Goal: Task Accomplishment & Management: Complete application form

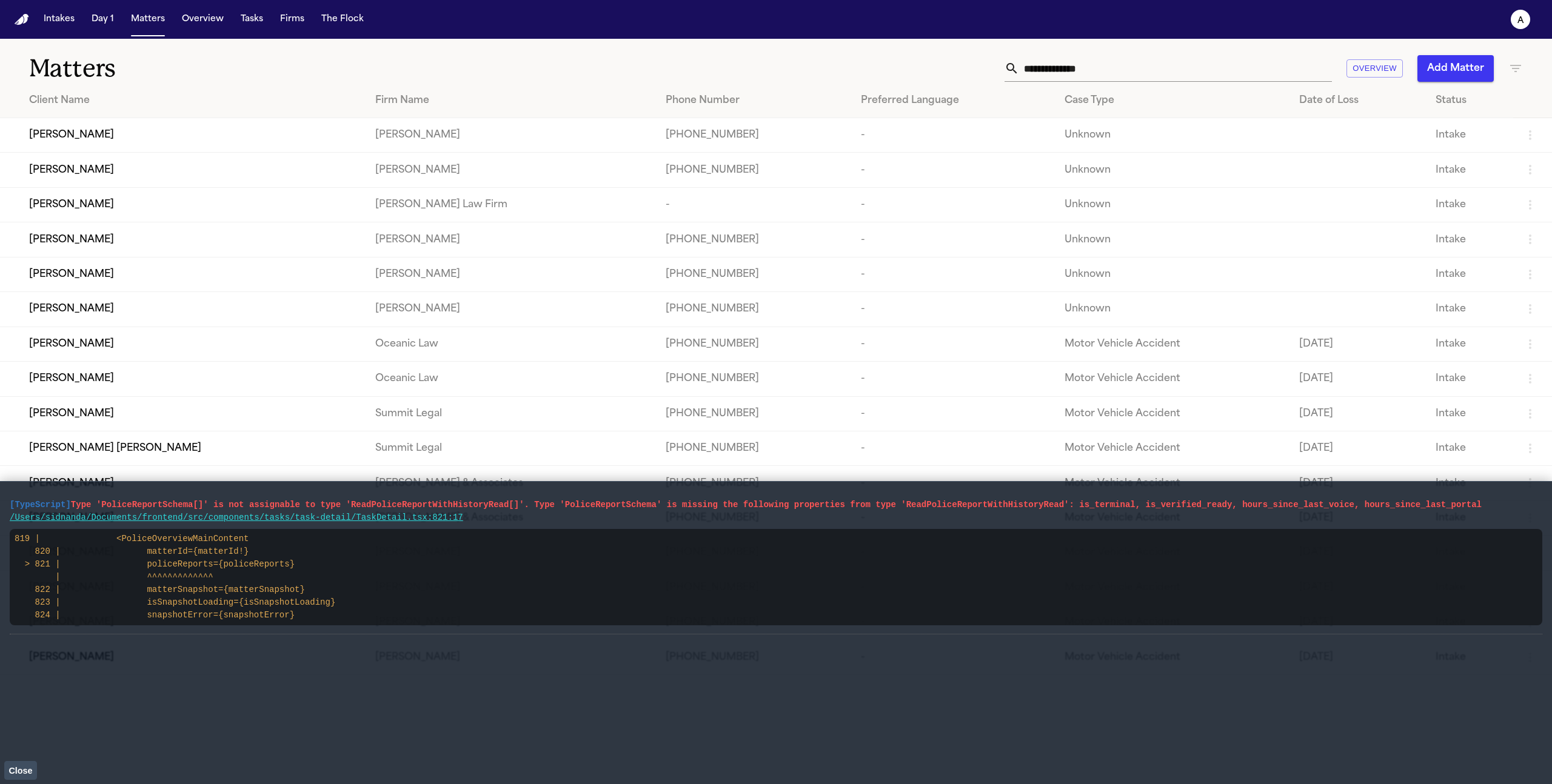
click at [15, 774] on span "Close" at bounding box center [20, 771] width 23 height 10
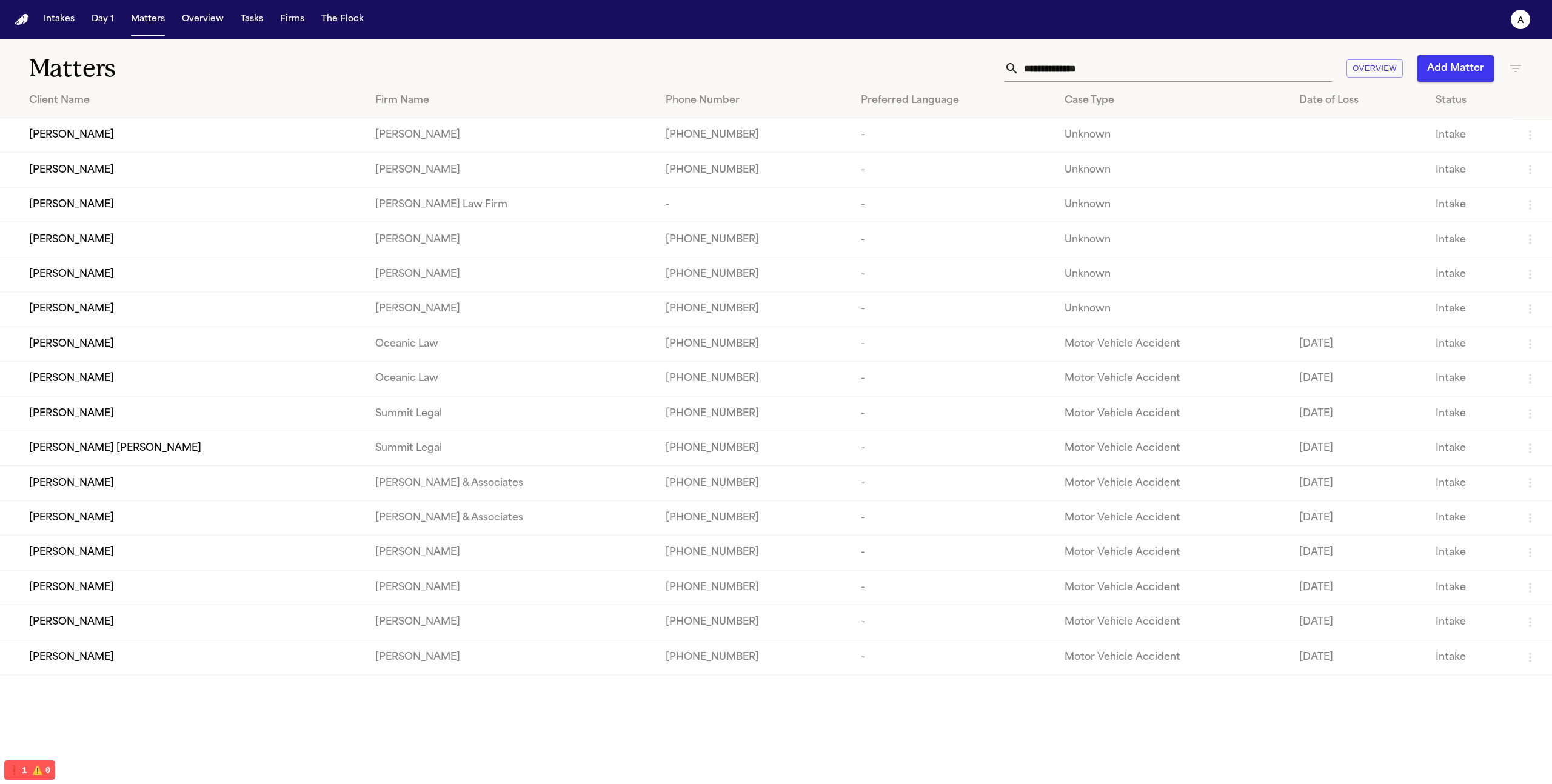
click at [161, 151] on td "[PERSON_NAME]" at bounding box center [182, 135] width 366 height 35
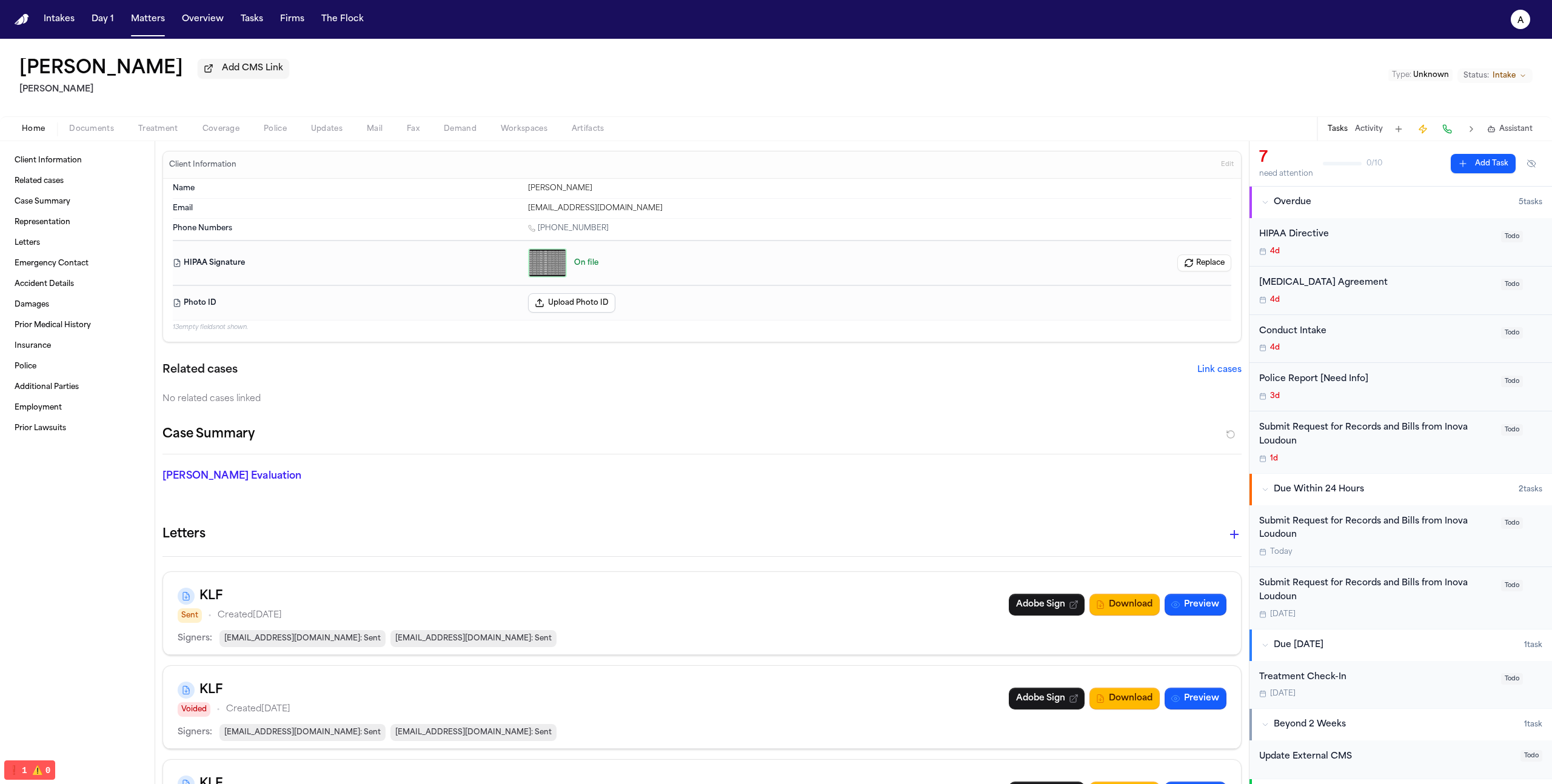
click at [548, 268] on icon "button" at bounding box center [547, 262] width 10 height 10
click at [141, 20] on button "Matters" at bounding box center [148, 19] width 43 height 22
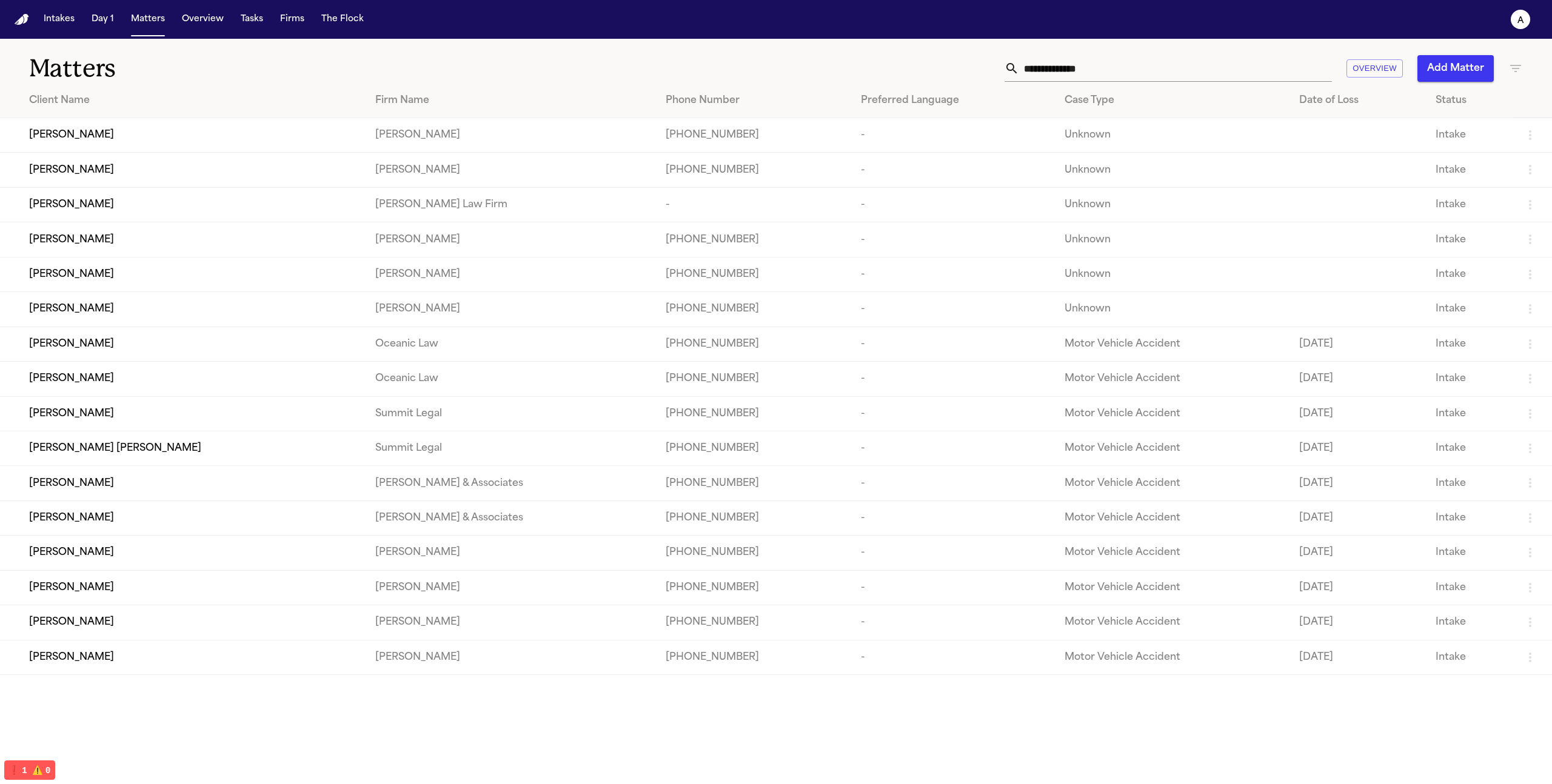
click at [1457, 70] on button "Add Matter" at bounding box center [1456, 69] width 76 height 27
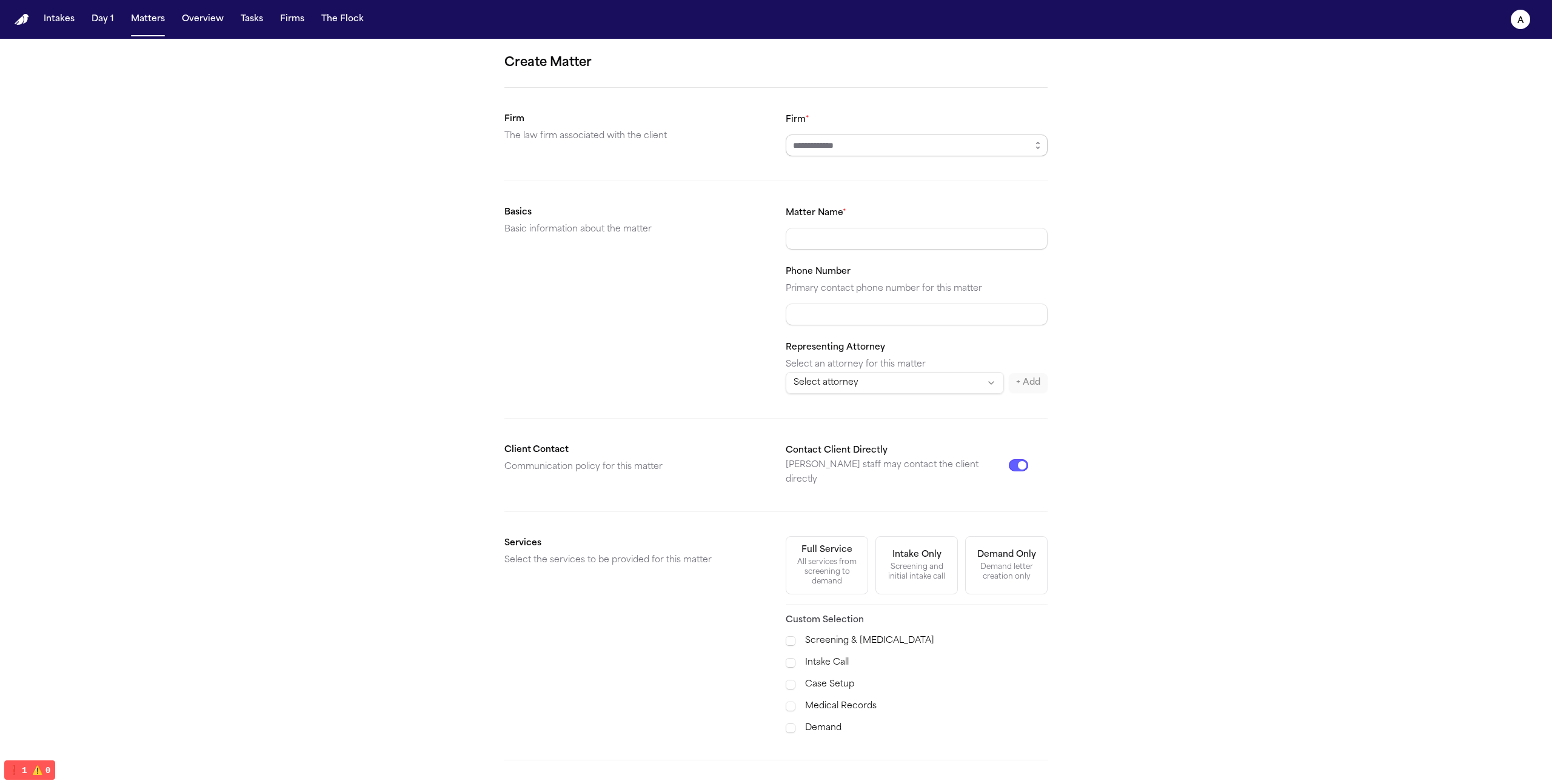
click at [837, 144] on input "Firm *" at bounding box center [917, 145] width 262 height 22
type input "*"
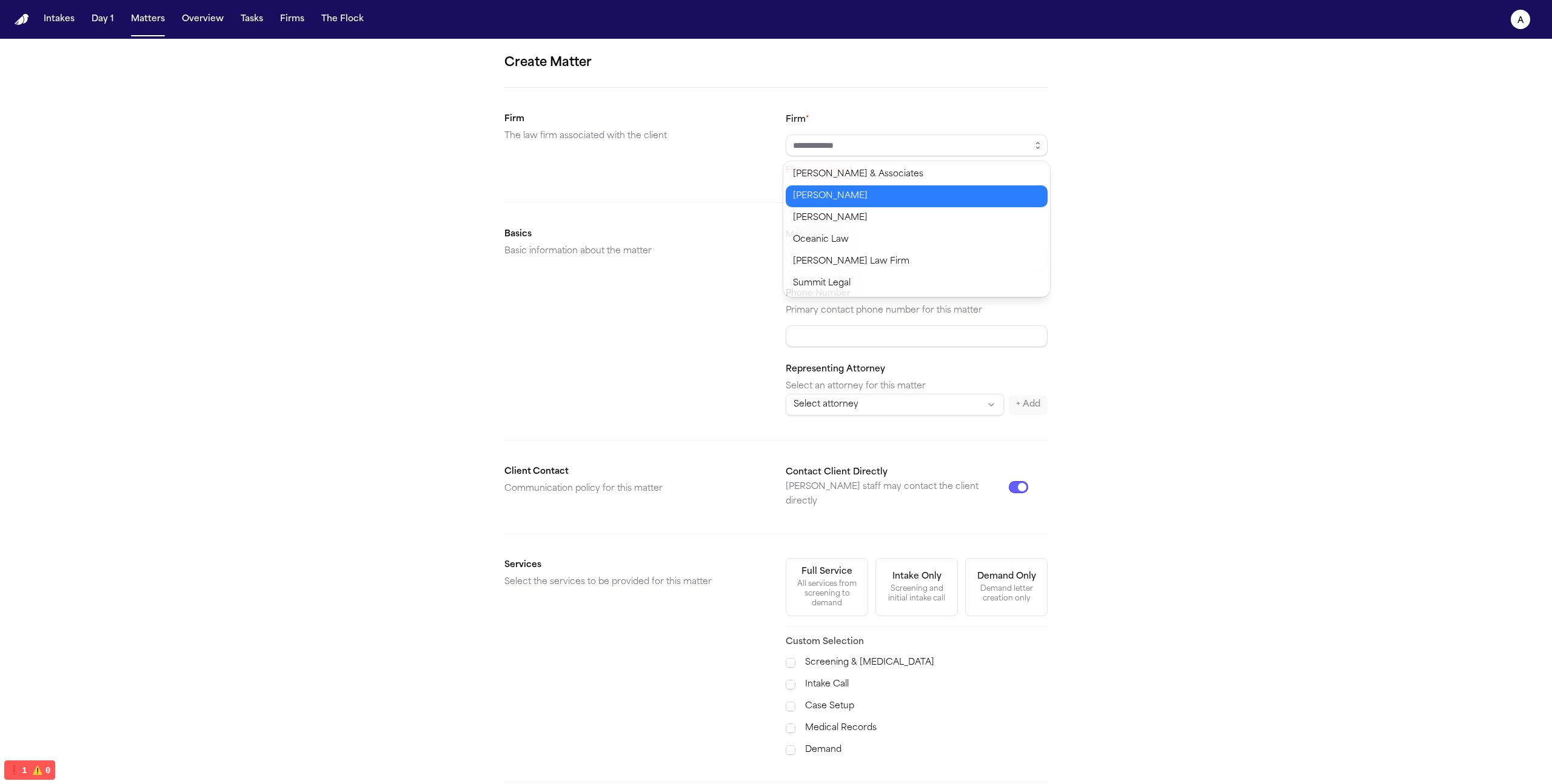
type input "*****"
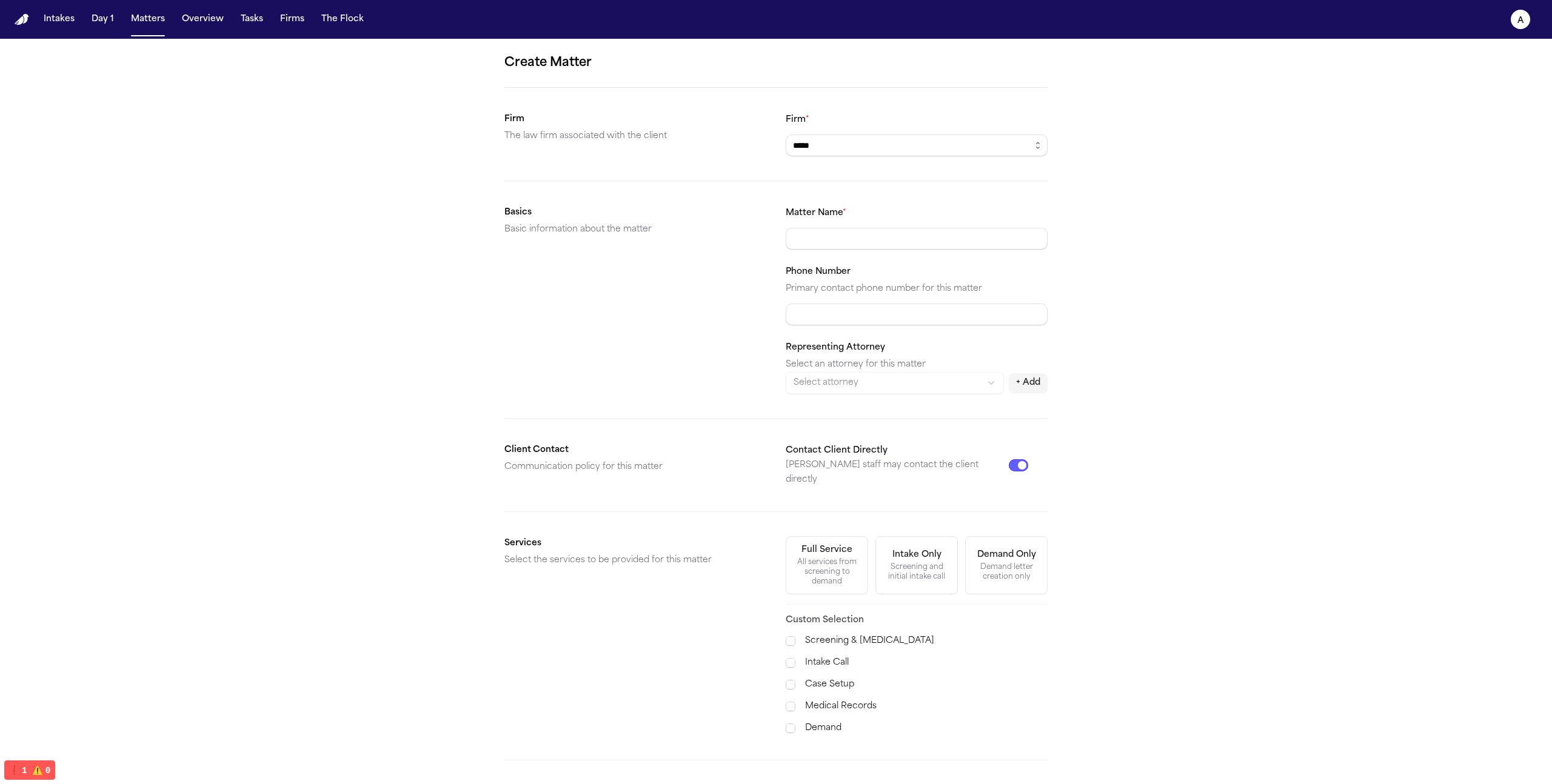
click at [833, 200] on body "Intakes Day 1 Matters Overview Tasks Firms The Flock a Create Matter Firm The l…" at bounding box center [776, 392] width 1552 height 784
click at [852, 240] on input "Matter Name *" at bounding box center [917, 239] width 262 height 22
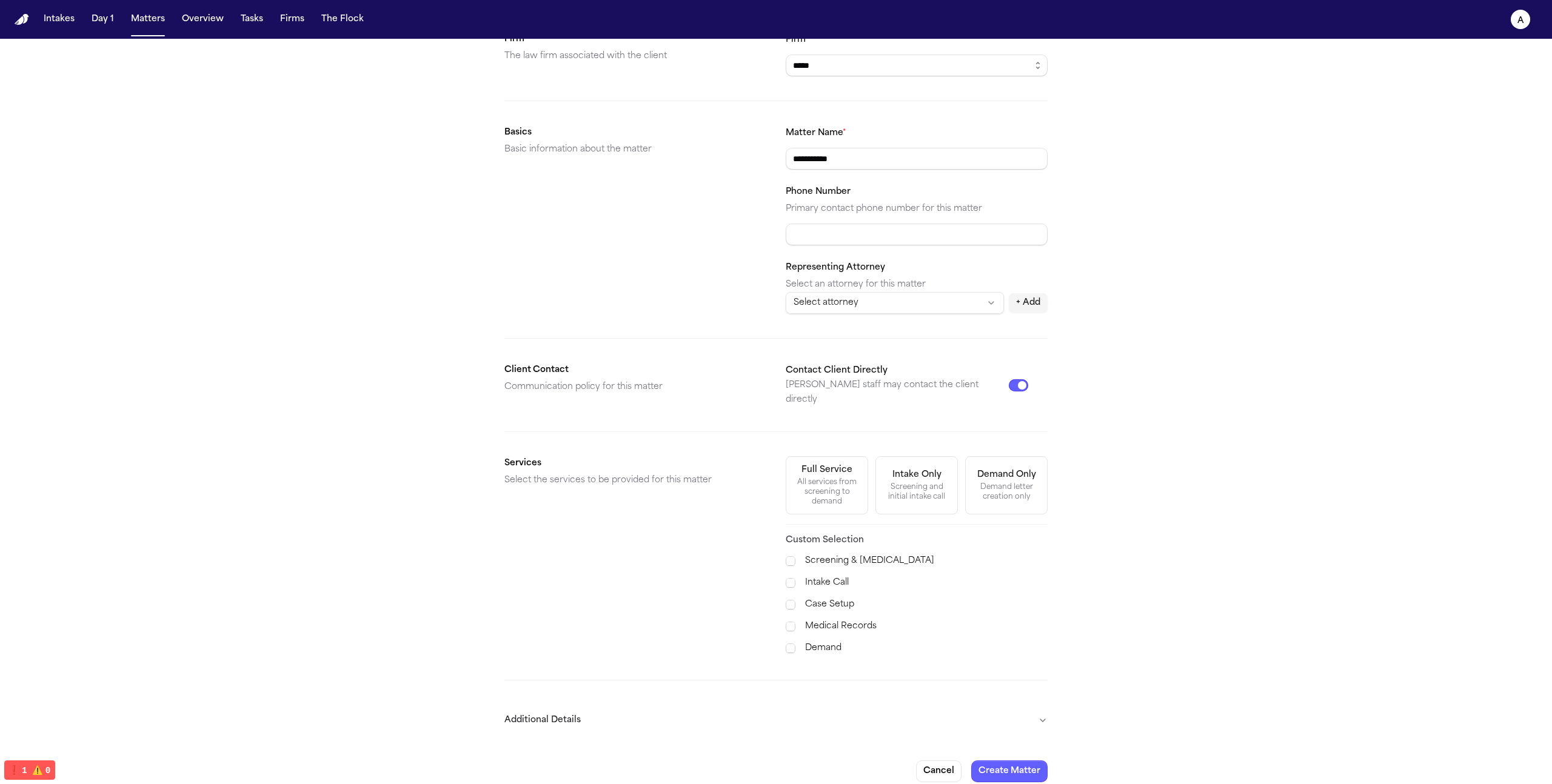
type input "**********"
click at [836, 478] on div "All services from screening to demand" at bounding box center [827, 492] width 67 height 30
click at [1013, 761] on button "Create Matter" at bounding box center [1010, 771] width 76 height 22
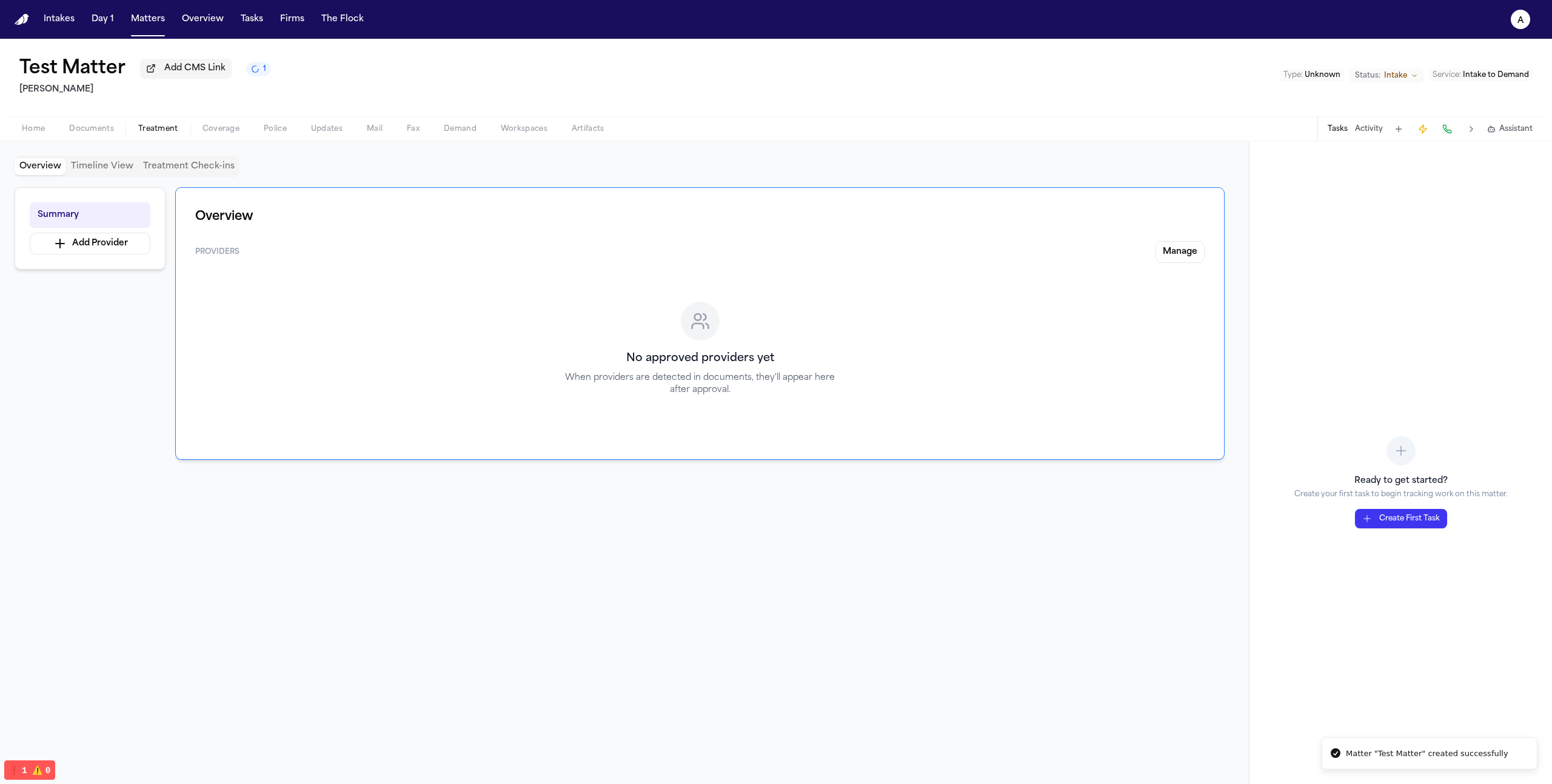
click at [159, 134] on span "Treatment" at bounding box center [158, 128] width 40 height 10
click at [85, 133] on span "Documents" at bounding box center [92, 128] width 45 height 10
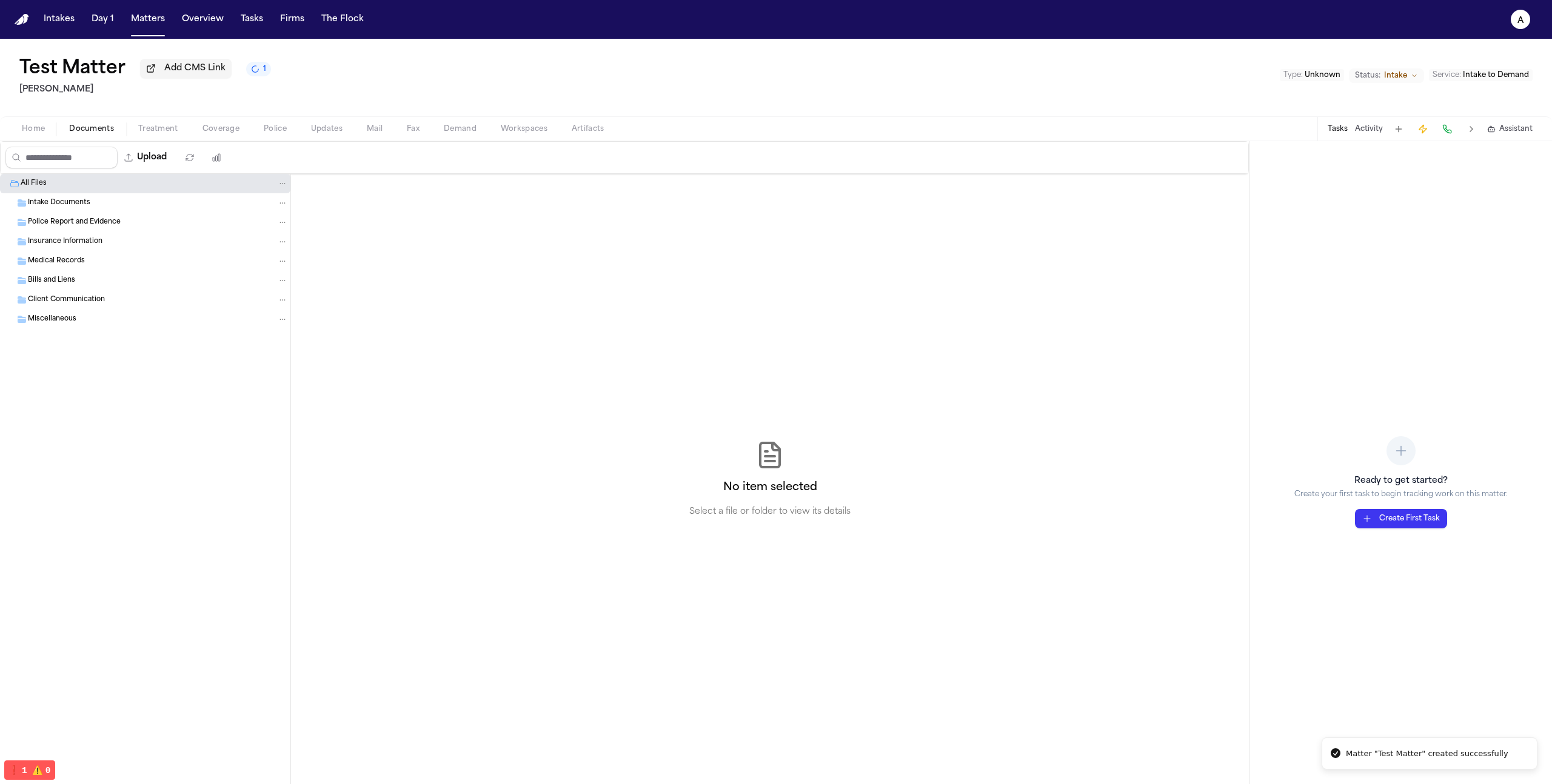
click at [37, 130] on span "Home" at bounding box center [33, 128] width 23 height 10
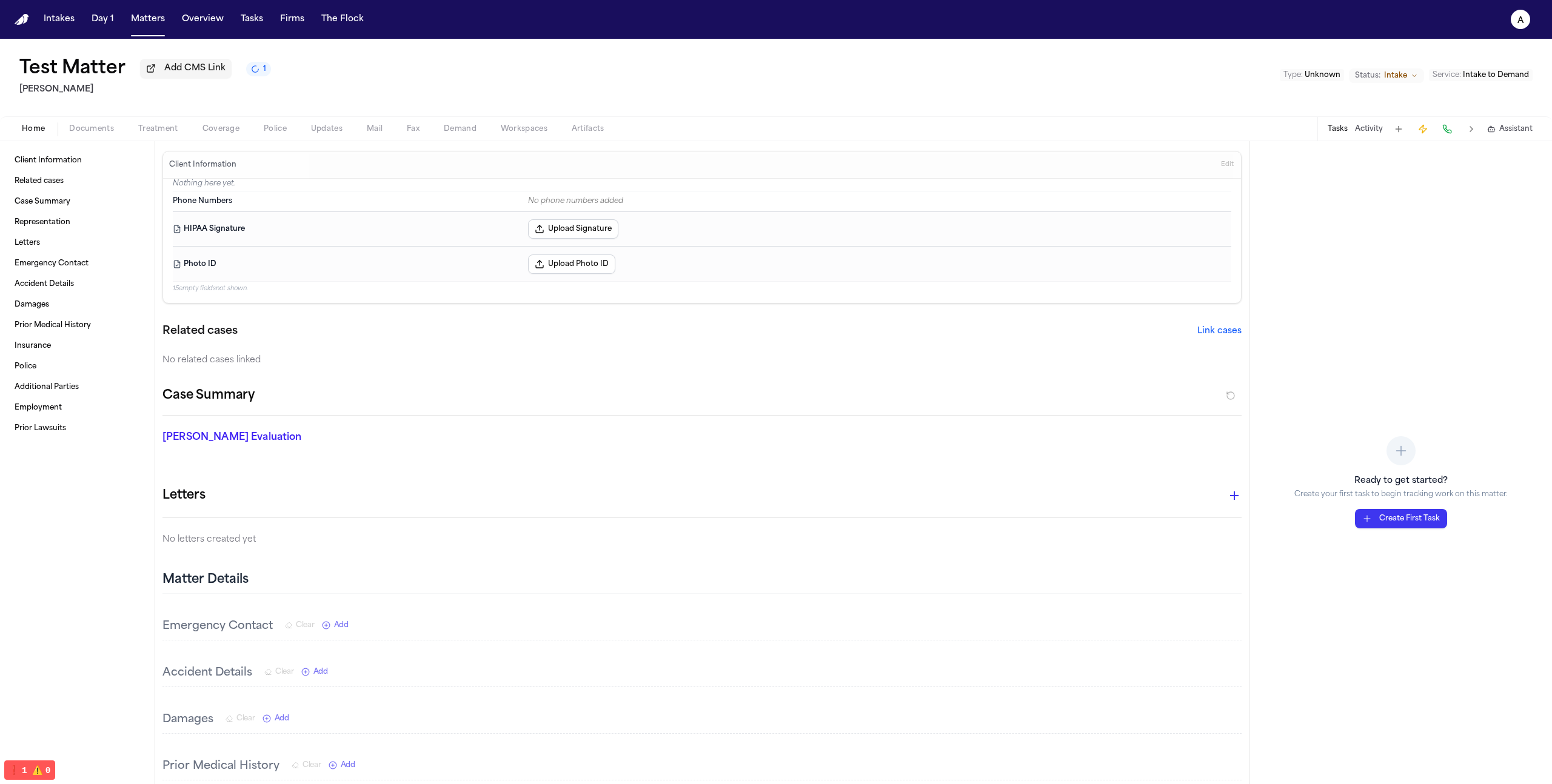
click at [170, 132] on span "Treatment" at bounding box center [158, 128] width 40 height 10
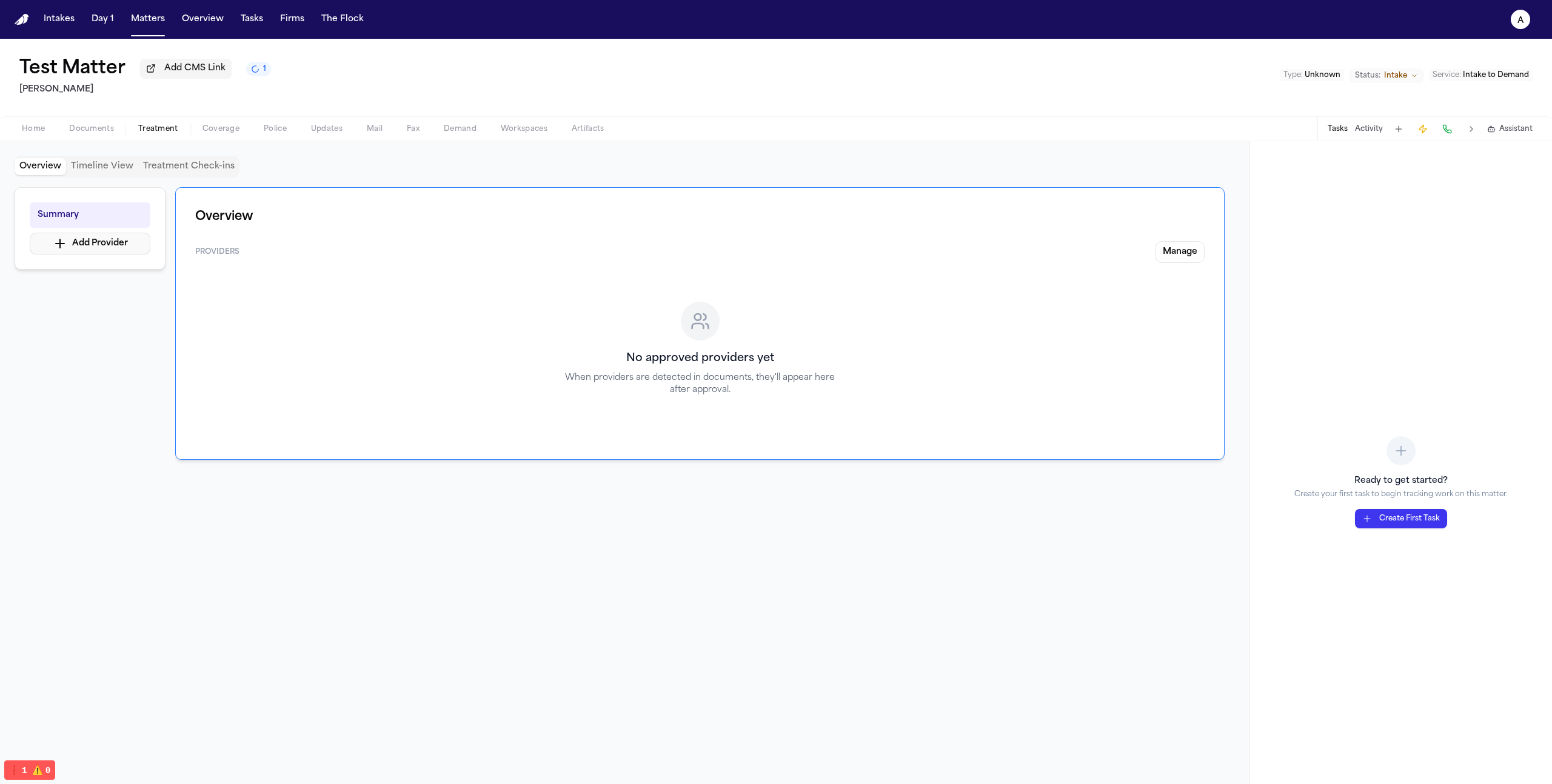
click at [112, 250] on button "Add Provider" at bounding box center [89, 243] width 121 height 22
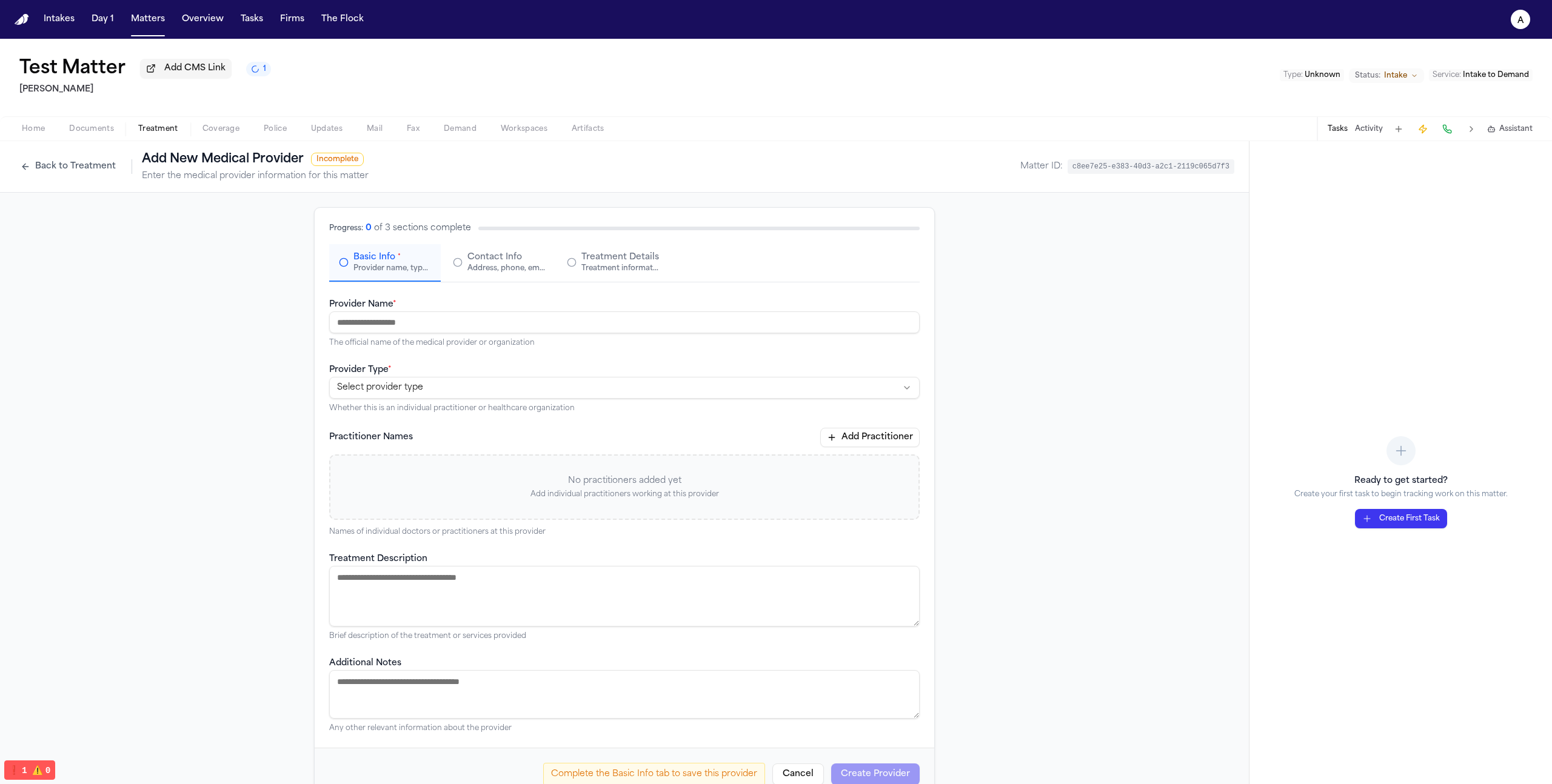
click at [452, 324] on input "Provider Name *" at bounding box center [624, 322] width 591 height 22
type input "**********"
click at [517, 384] on html "**********" at bounding box center [776, 392] width 1552 height 784
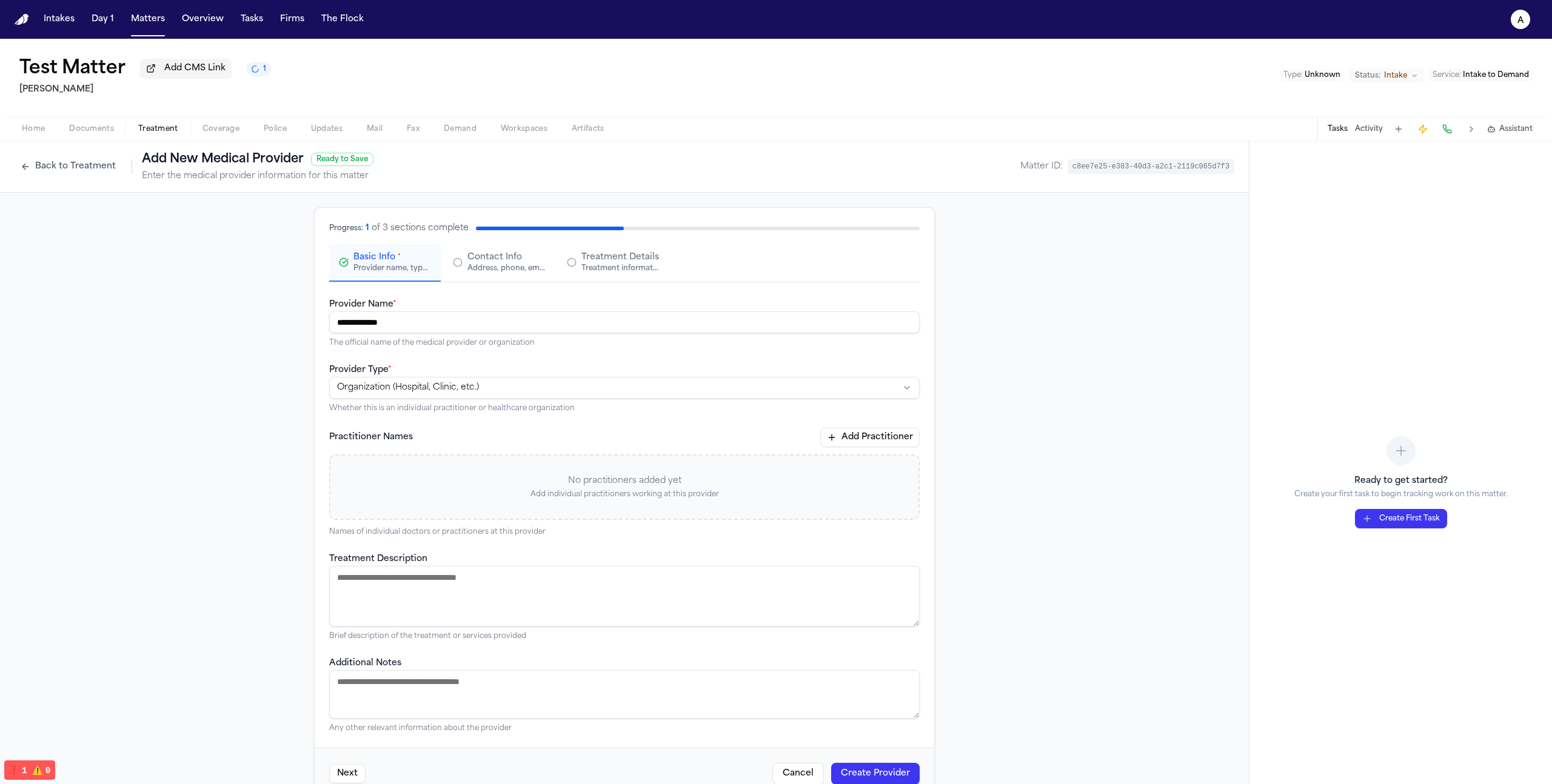
scroll to position [33, 0]
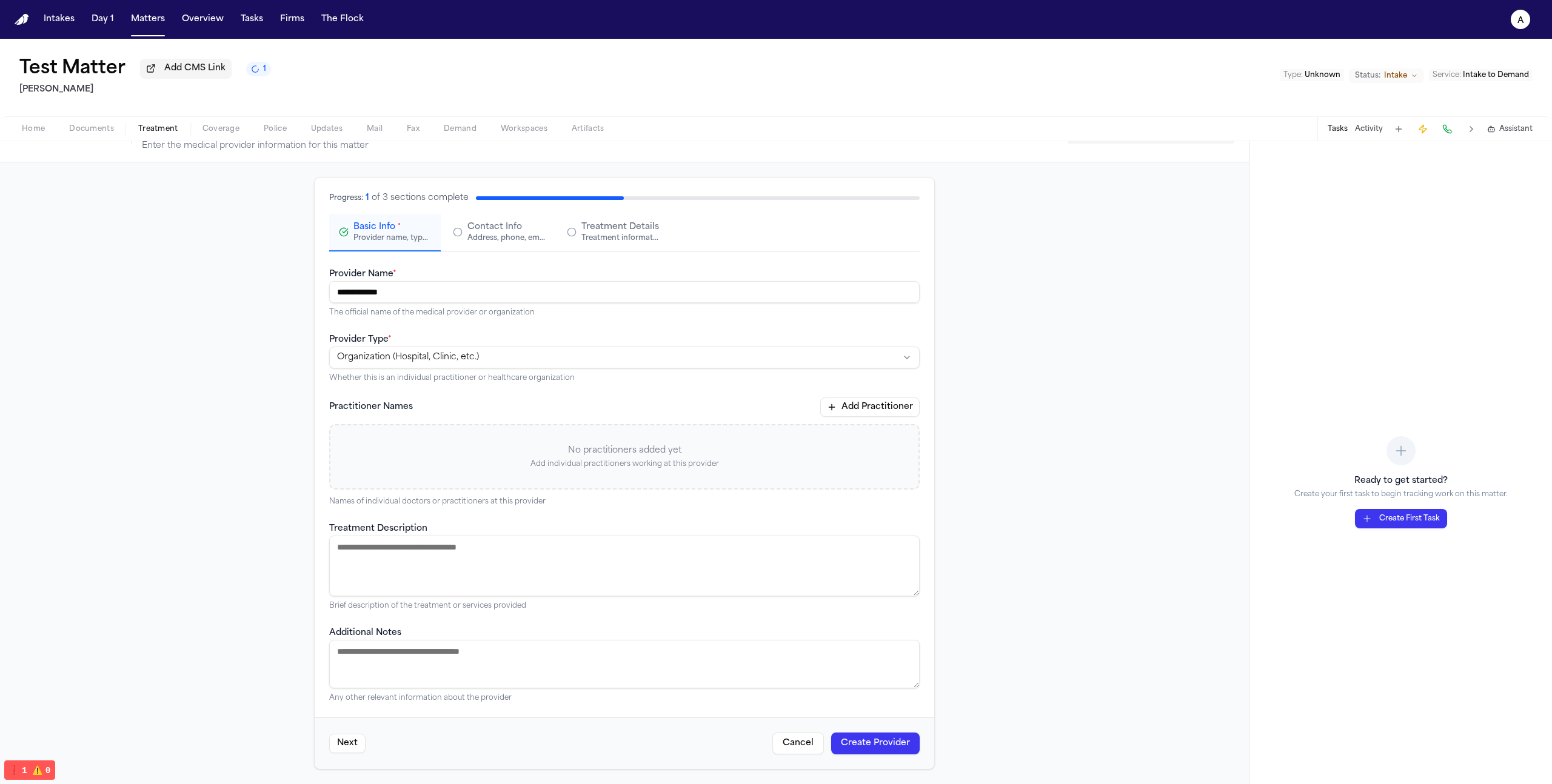
click at [843, 735] on button "Create Provider" at bounding box center [875, 743] width 89 height 22
click at [488, 225] on span "Contact Info" at bounding box center [494, 227] width 55 height 12
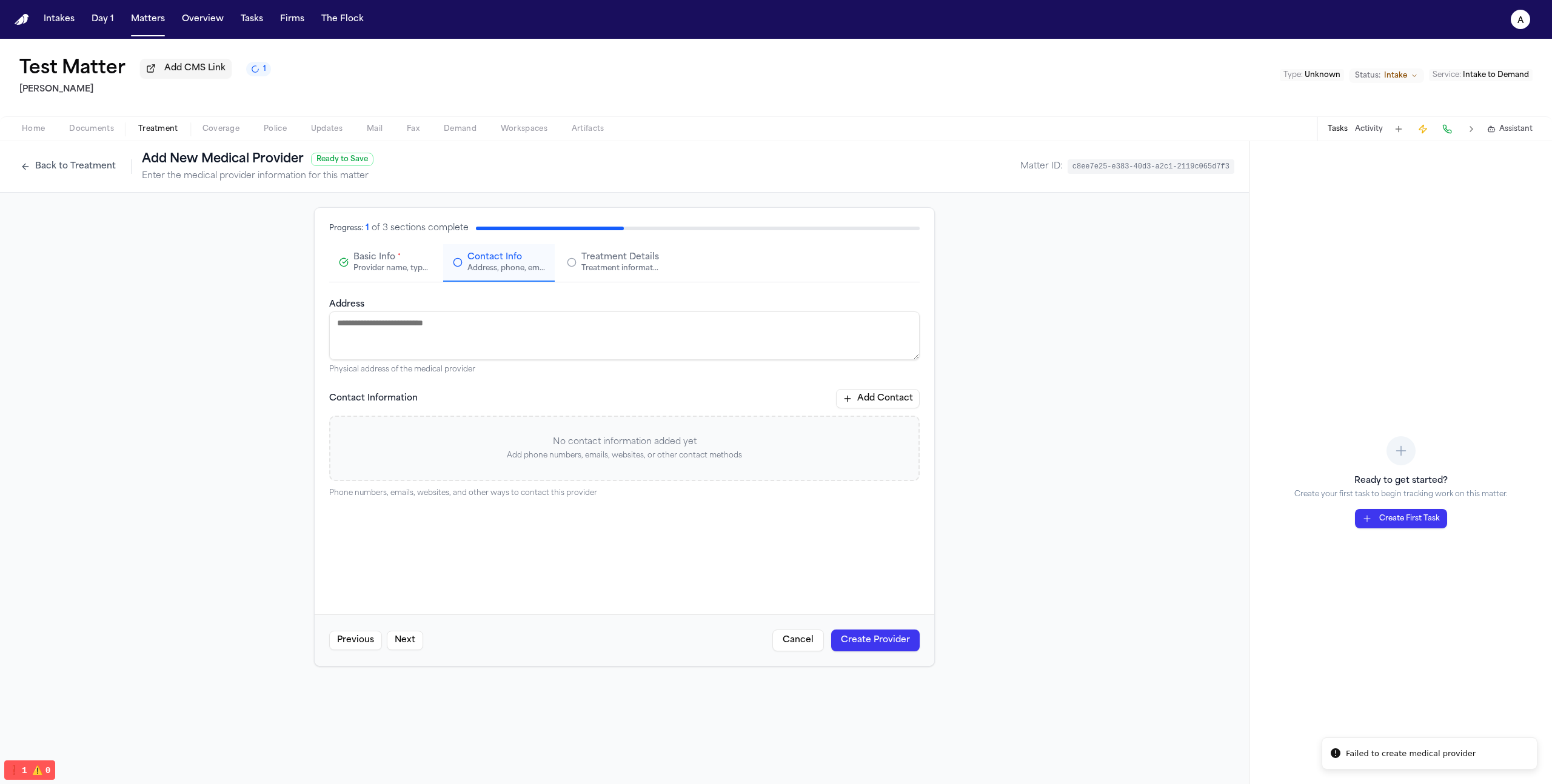
click at [466, 339] on textarea "Address" at bounding box center [624, 336] width 591 height 49
click at [869, 403] on button "Add Contact" at bounding box center [878, 399] width 83 height 19
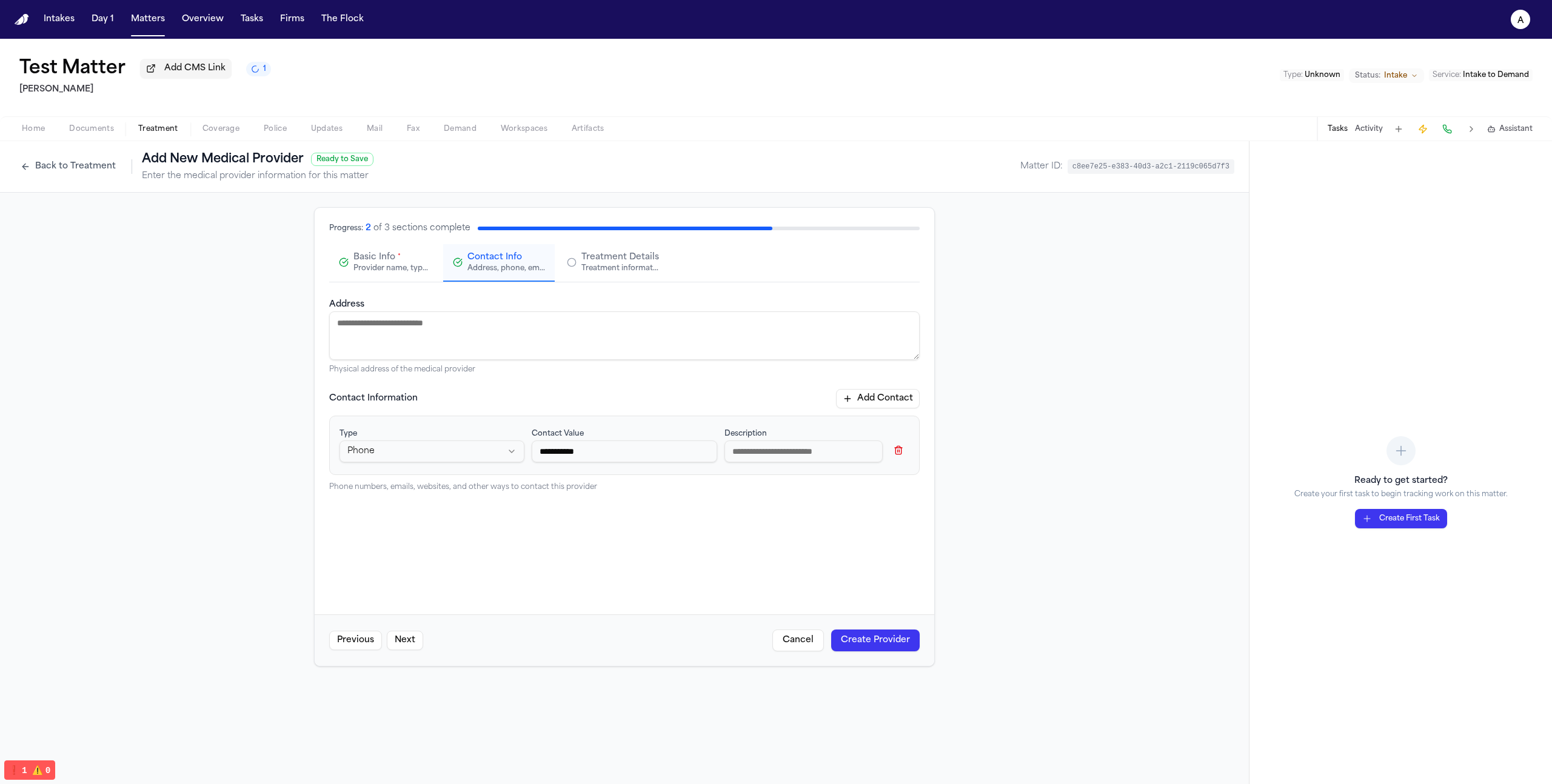
type input "**********"
click at [889, 651] on button "Create Provider" at bounding box center [875, 640] width 89 height 22
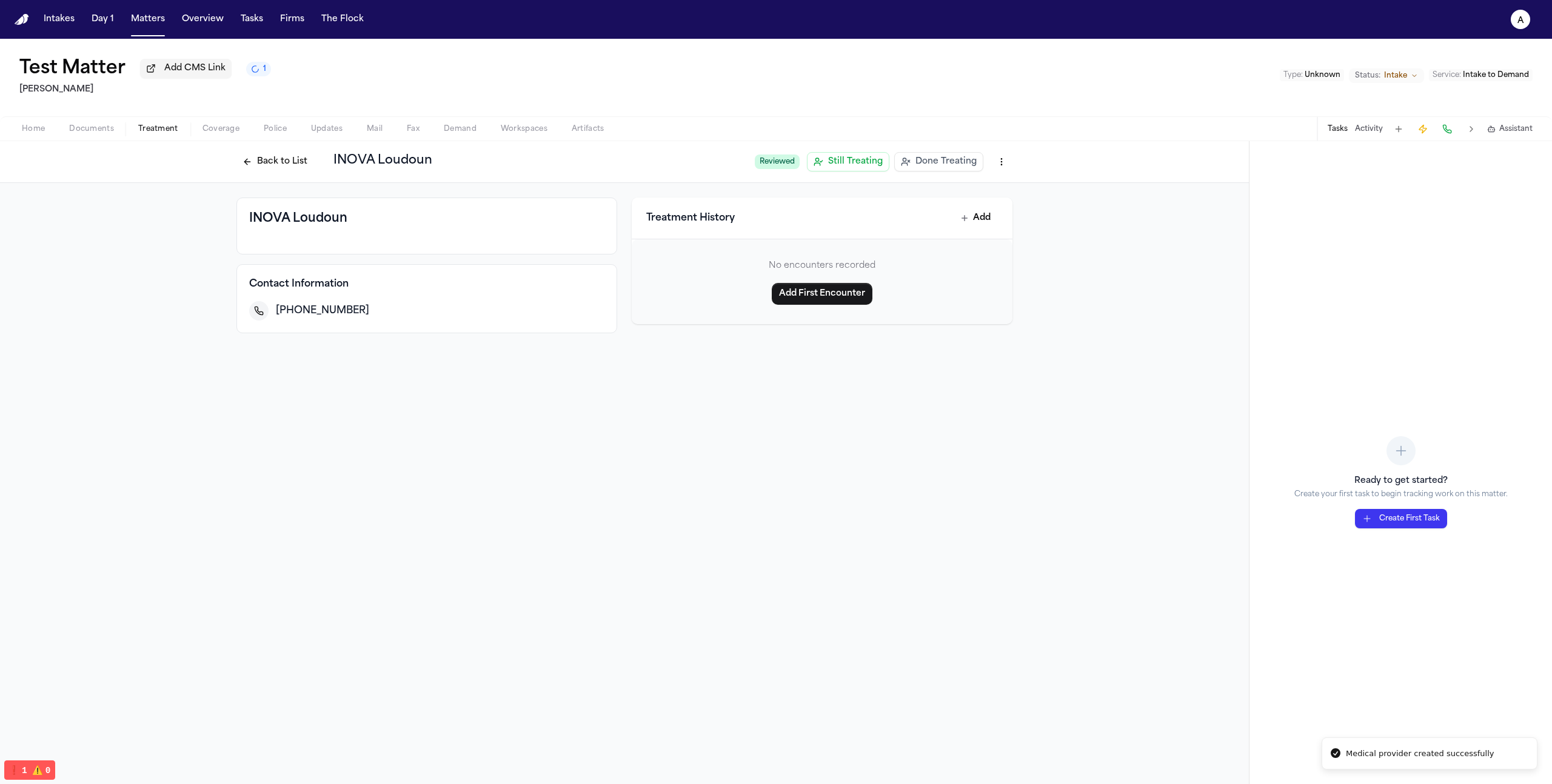
click at [157, 123] on div "Home Documents Treatment Coverage Police Updates Mail Fax Demand Workspaces Art…" at bounding box center [776, 128] width 1552 height 24
click at [153, 131] on span "Treatment" at bounding box center [158, 128] width 40 height 10
click at [265, 173] on div "Back to List INOVA Loudoun Reviewed Still Treating Done Treating" at bounding box center [624, 161] width 776 height 22
click at [261, 166] on button "Back to List" at bounding box center [274, 161] width 77 height 19
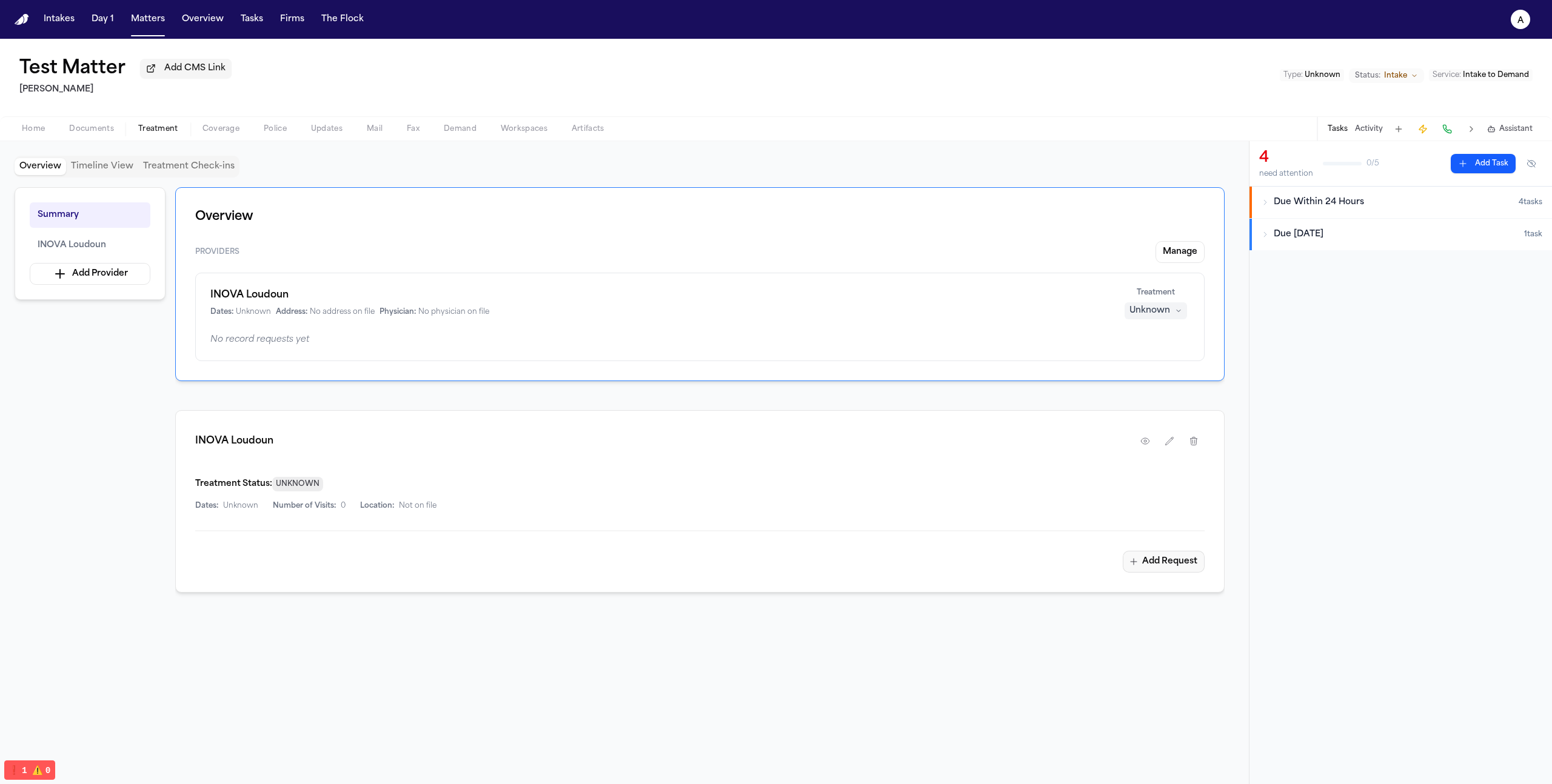
click at [1181, 567] on button "Add Request" at bounding box center [1164, 562] width 82 height 22
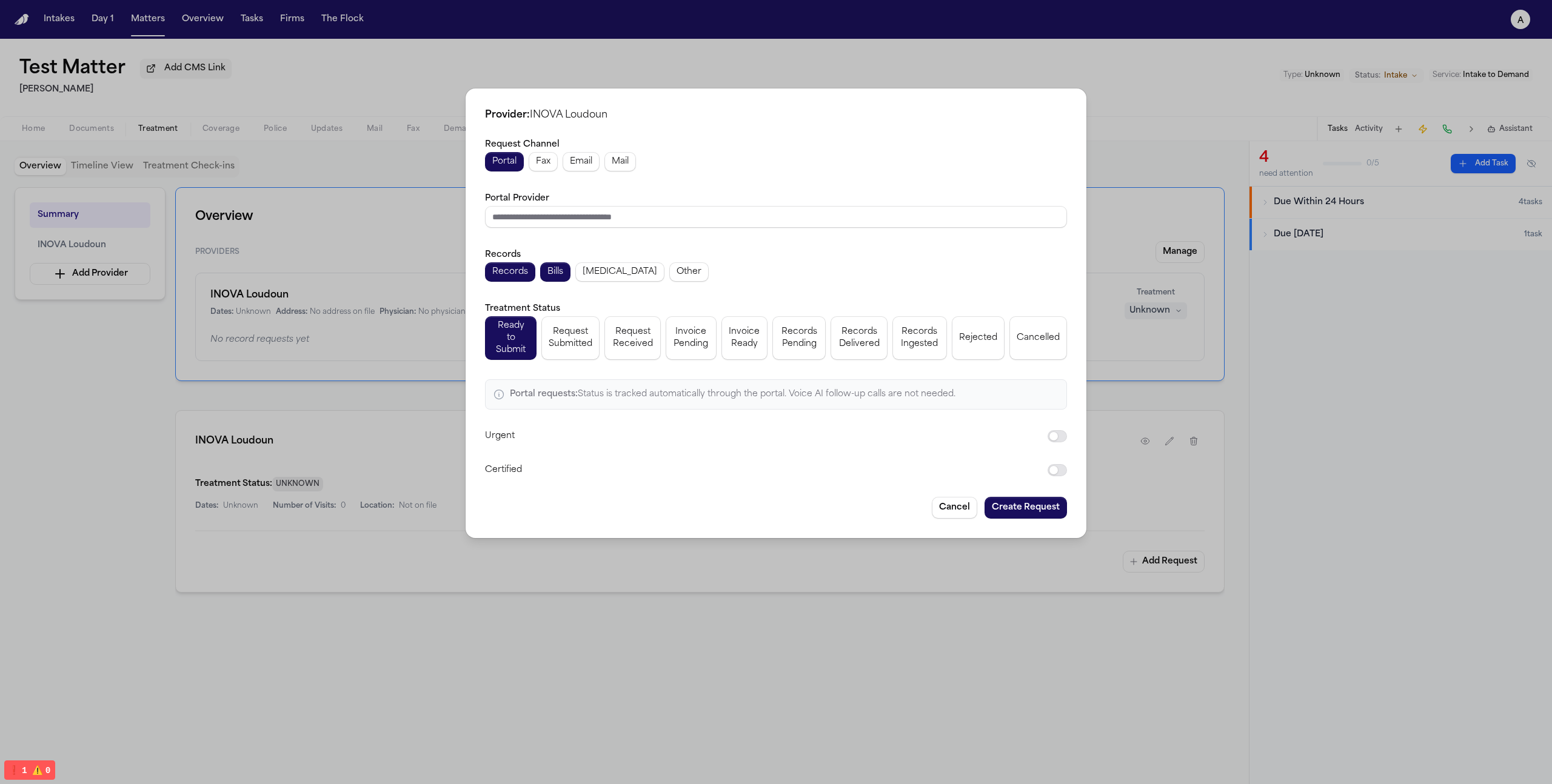
click at [550, 172] on button "Fax" at bounding box center [544, 161] width 30 height 19
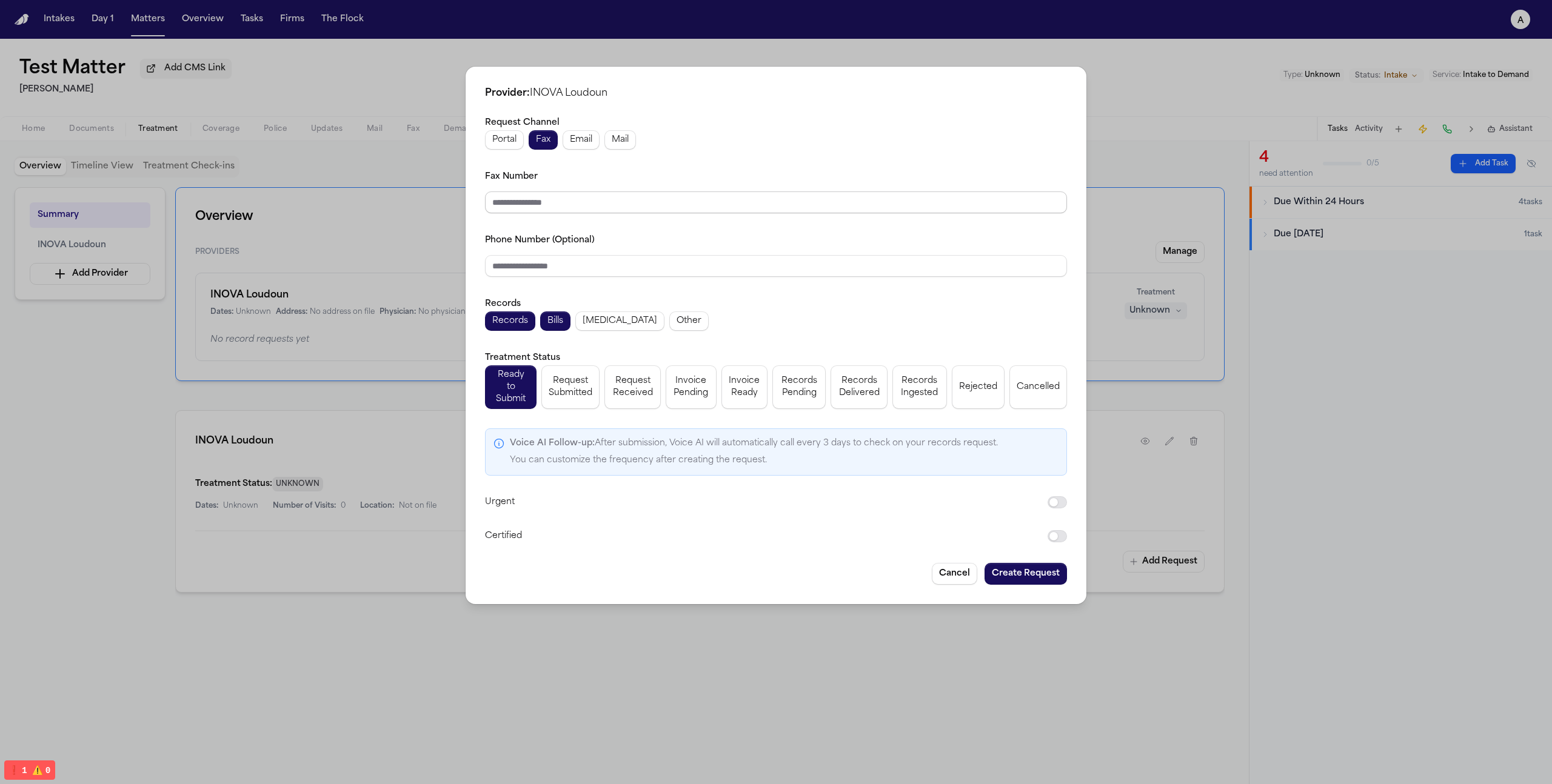
click at [601, 205] on input "Fax Number" at bounding box center [776, 202] width 582 height 22
type input "**********"
click at [657, 272] on input "Phone Number (Optional)" at bounding box center [776, 266] width 582 height 22
paste input "**********"
type input "**********"
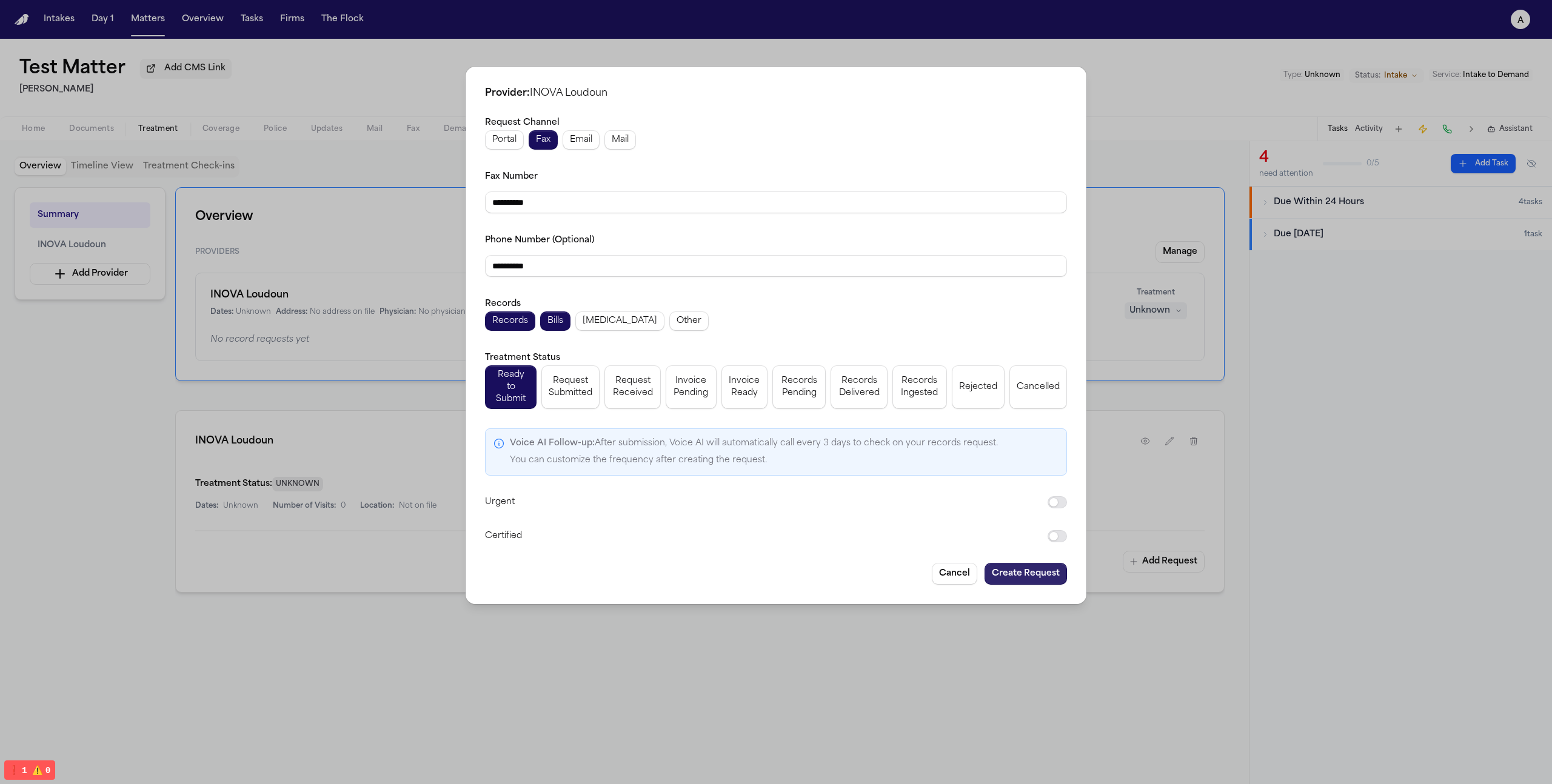
click at [1039, 563] on button "Create Request" at bounding box center [1026, 574] width 83 height 22
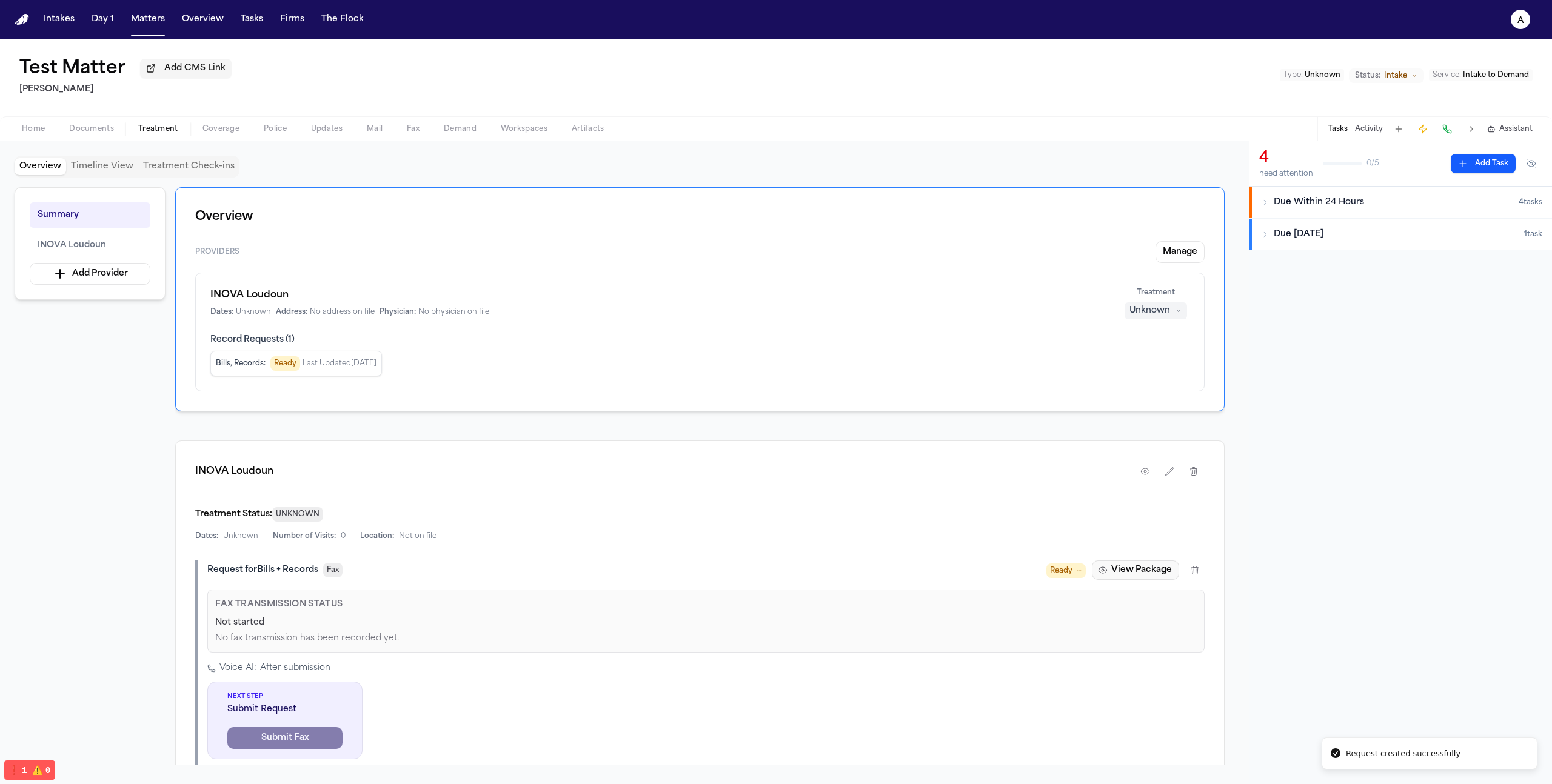
click at [1135, 575] on button "View Package" at bounding box center [1135, 570] width 88 height 19
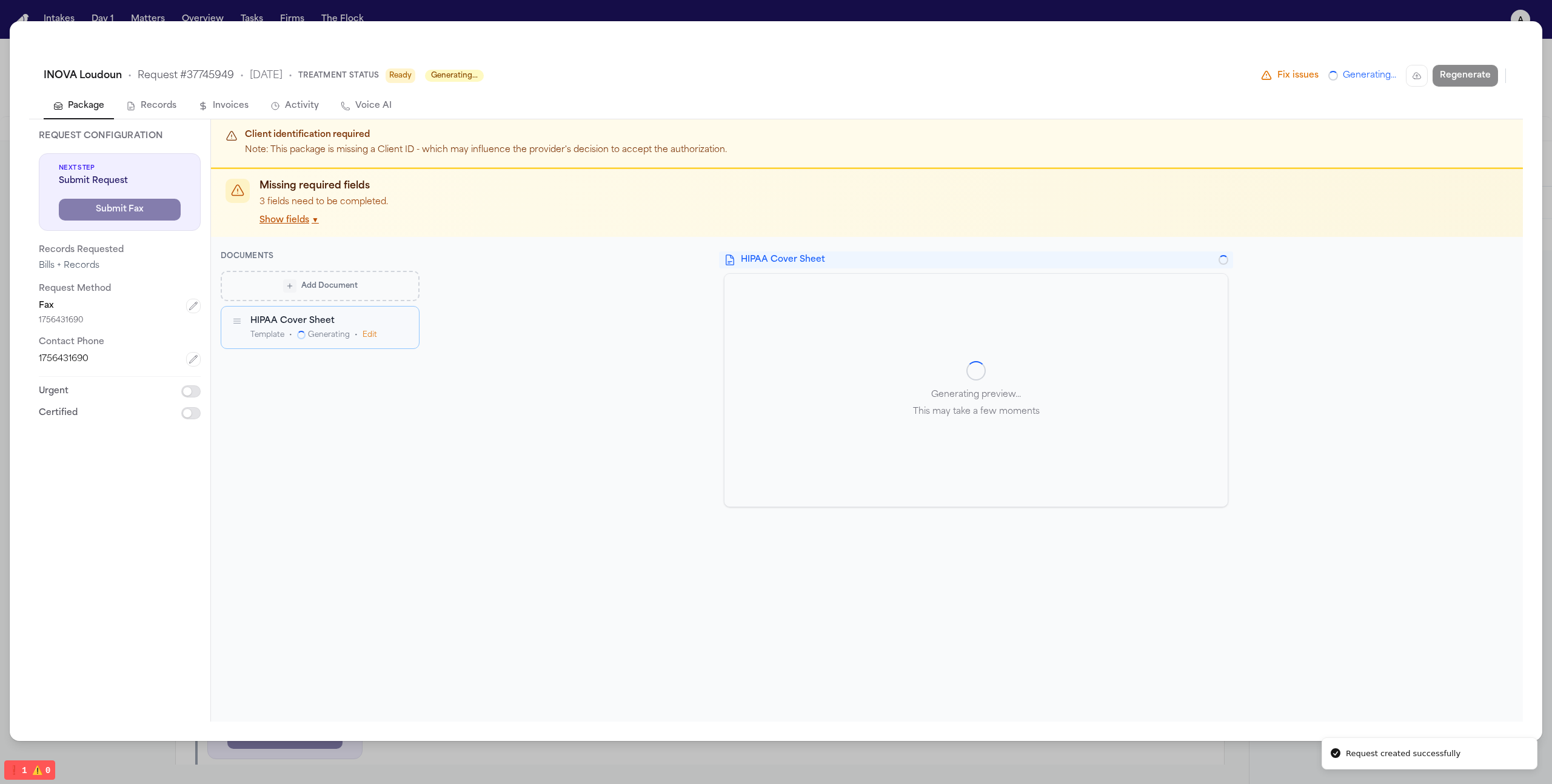
click at [329, 290] on span "Add Document" at bounding box center [329, 285] width 56 height 10
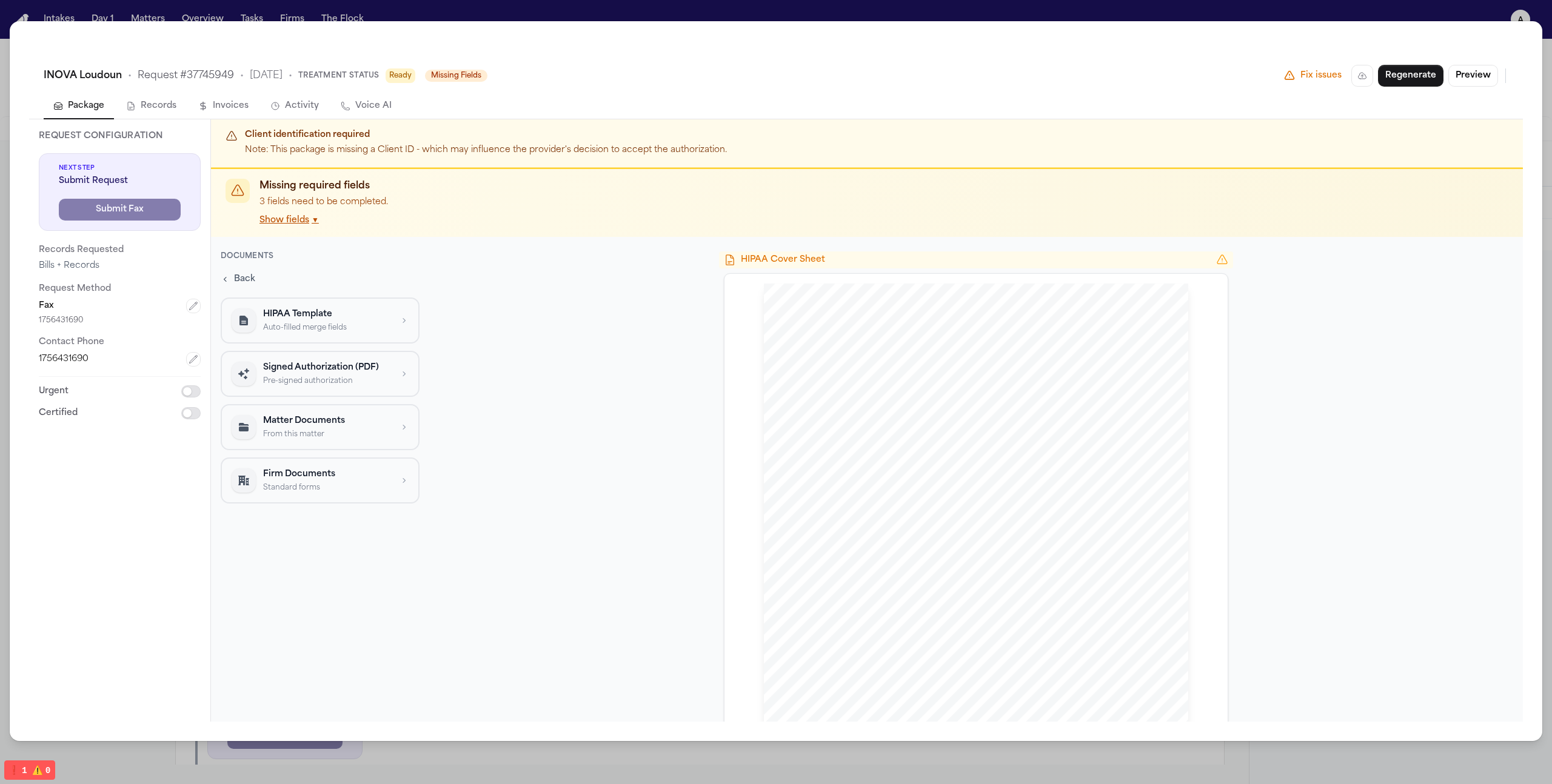
click at [392, 386] on button "Signed Authorization (PDF) Pre-signed authorization" at bounding box center [320, 373] width 199 height 46
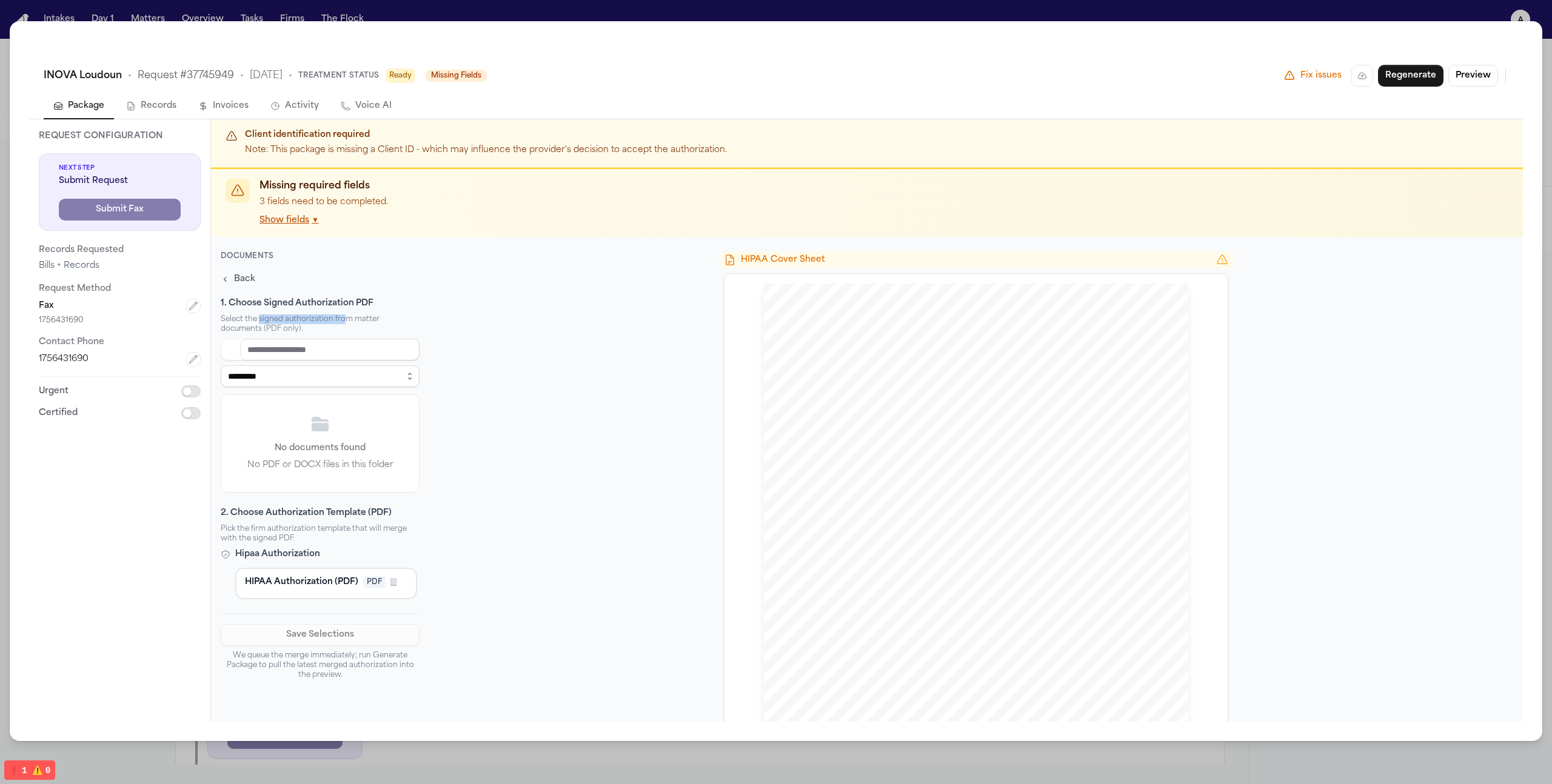
drag, startPoint x: 261, startPoint y: 319, endPoint x: 342, endPoint y: 322, distance: 81.1
click at [342, 322] on p "Select the signed authorization from matter documents (PDF only)." at bounding box center [320, 324] width 199 height 19
click at [338, 436] on div "No documents found No PDF or DOCX files in this folder" at bounding box center [320, 444] width 198 height 97
click at [230, 278] on icon "button" at bounding box center [225, 279] width 10 height 10
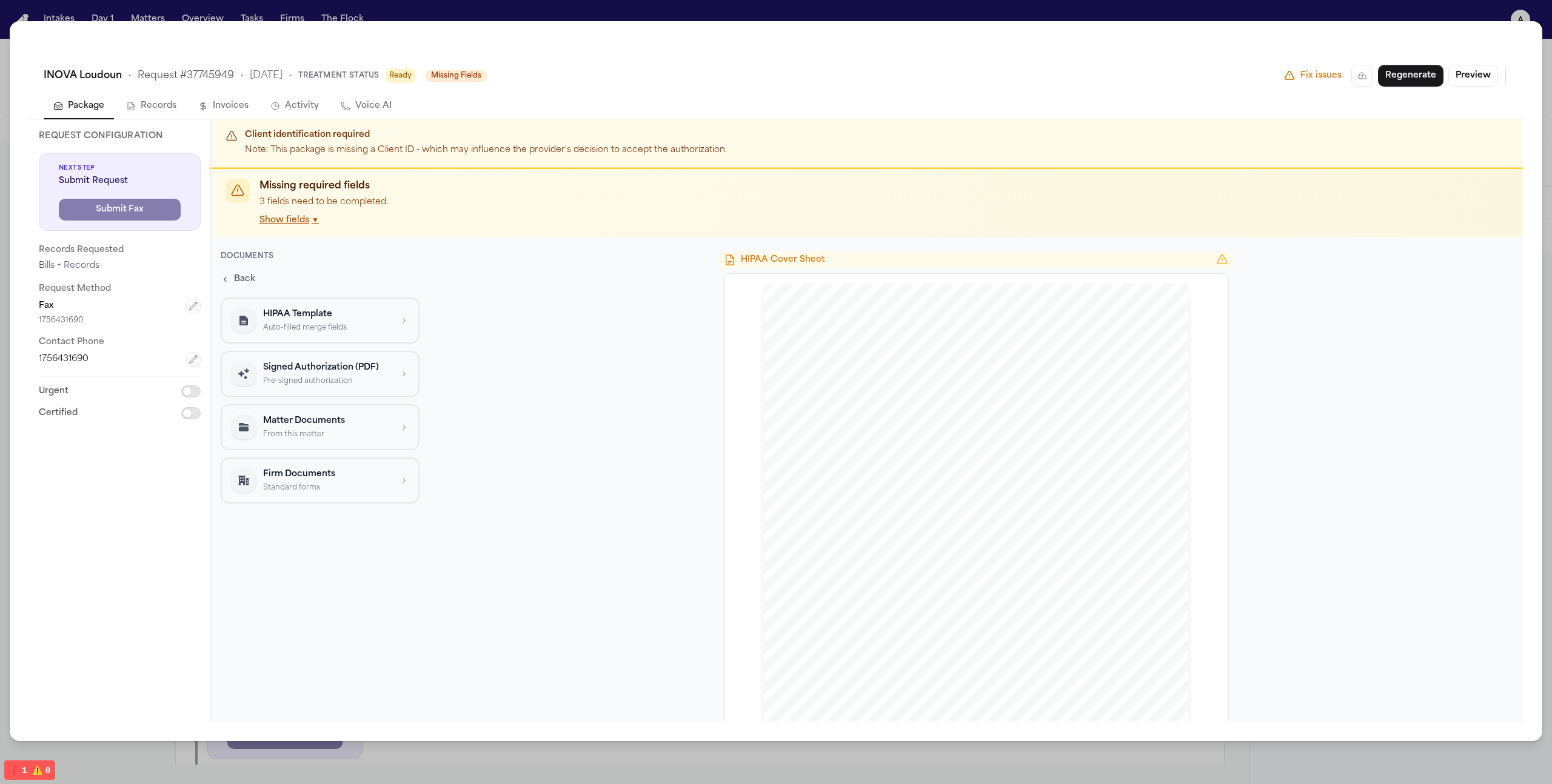
click at [224, 15] on div "INOVA Loudoun • Request # 37745949 • [DATE] • Treatment Status Ready Missing Fi…" at bounding box center [776, 392] width 1552 height 784
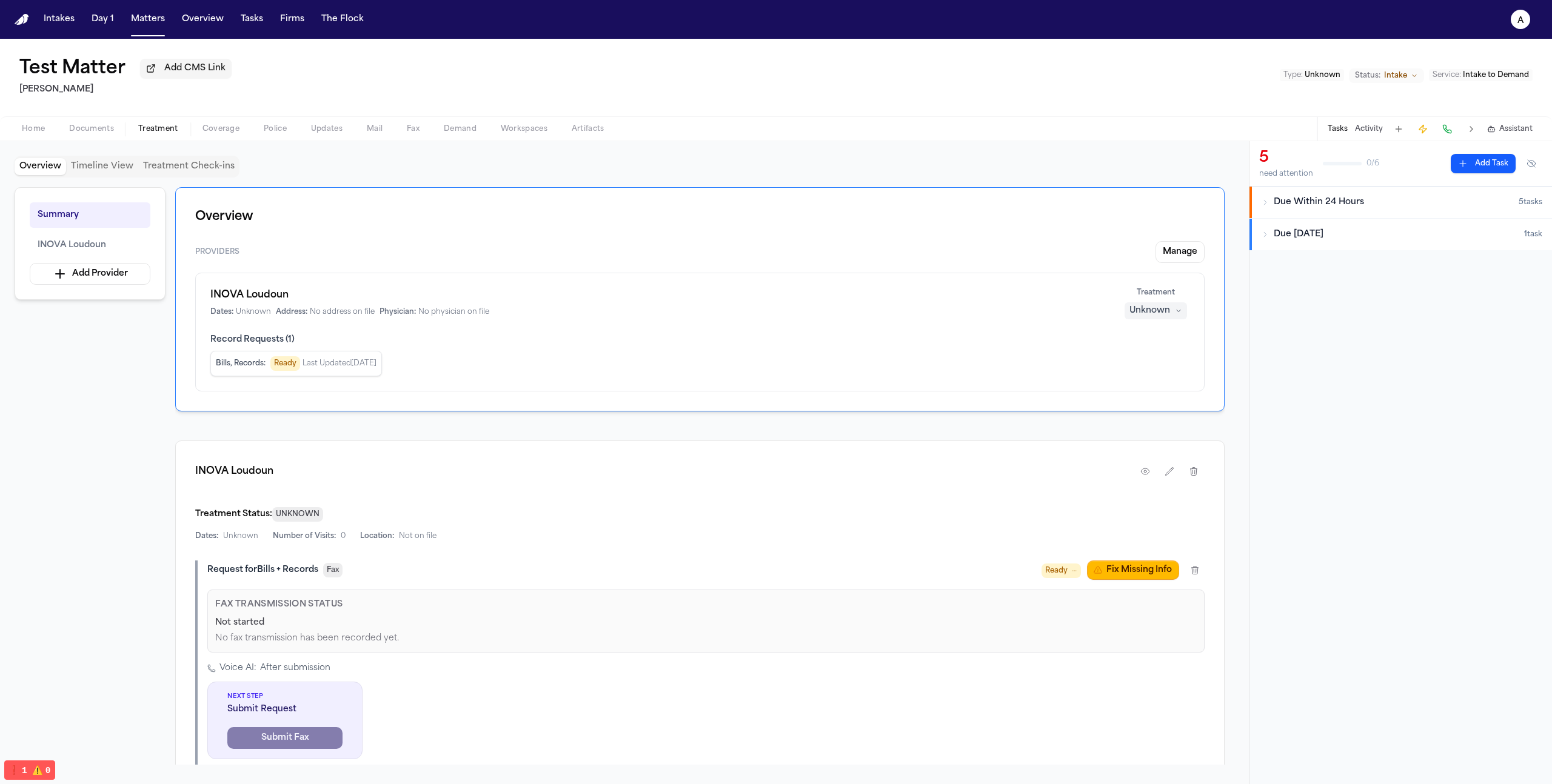
click at [29, 127] on span "Home" at bounding box center [33, 128] width 23 height 10
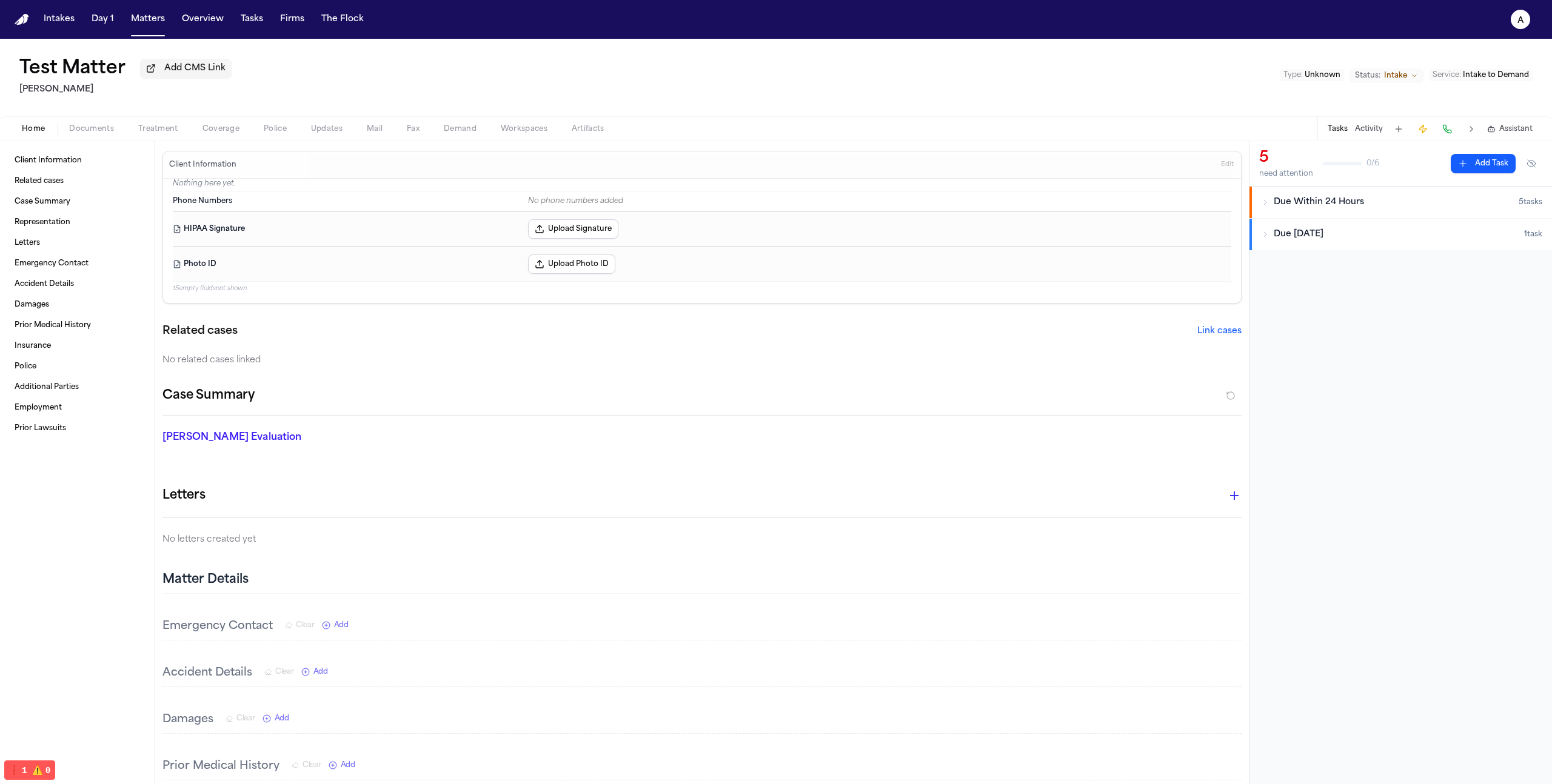
click at [584, 239] on button "Upload Signature" at bounding box center [573, 229] width 90 height 19
click at [157, 131] on span "Treatment" at bounding box center [158, 128] width 40 height 10
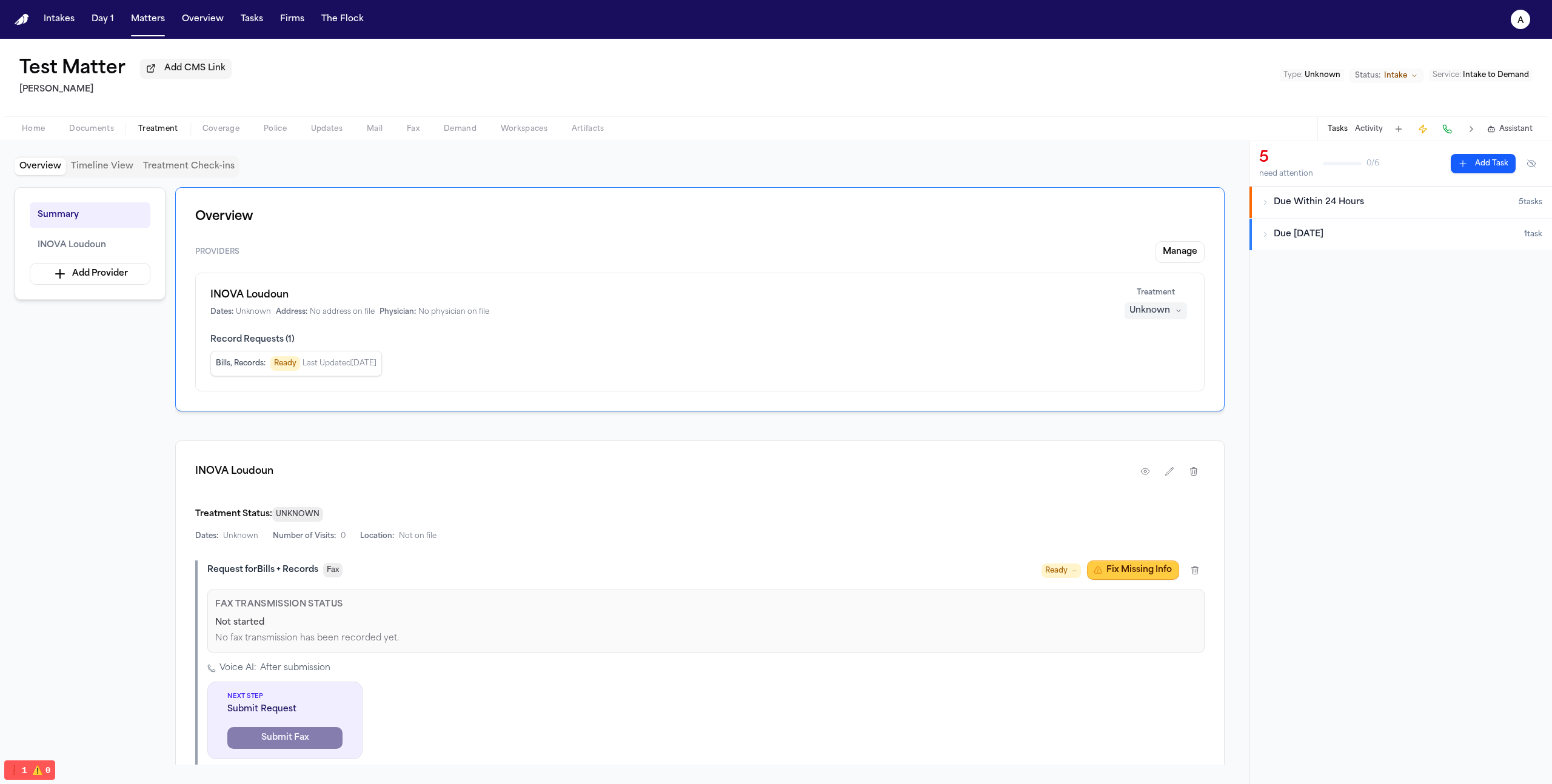
click at [1118, 574] on button "Fix Missing Info" at bounding box center [1133, 570] width 92 height 19
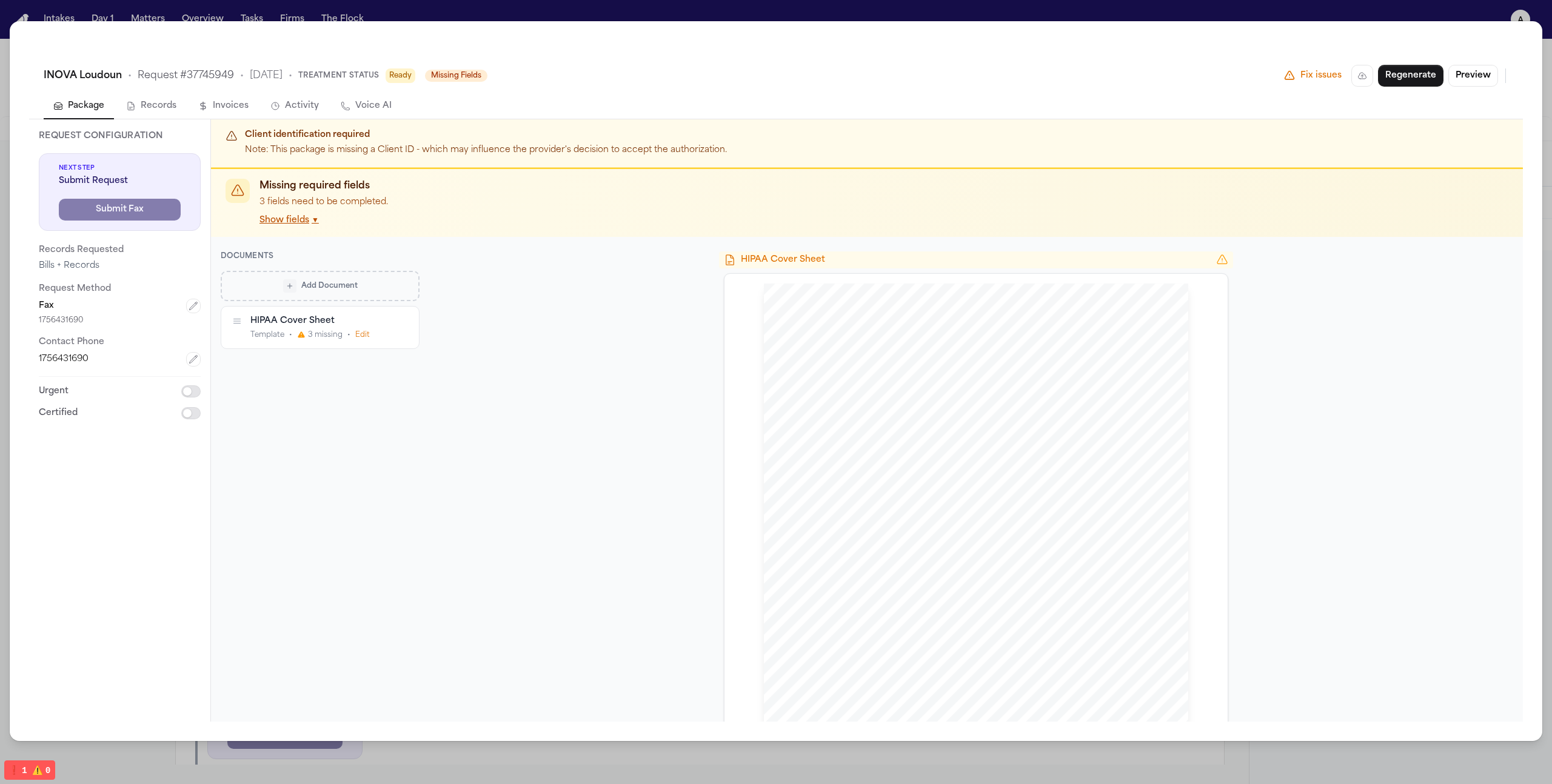
click at [449, 16] on div "INOVA Loudoun • Request # 37745949 • [DATE] • Treatment Status Ready Missing Fi…" at bounding box center [776, 392] width 1552 height 784
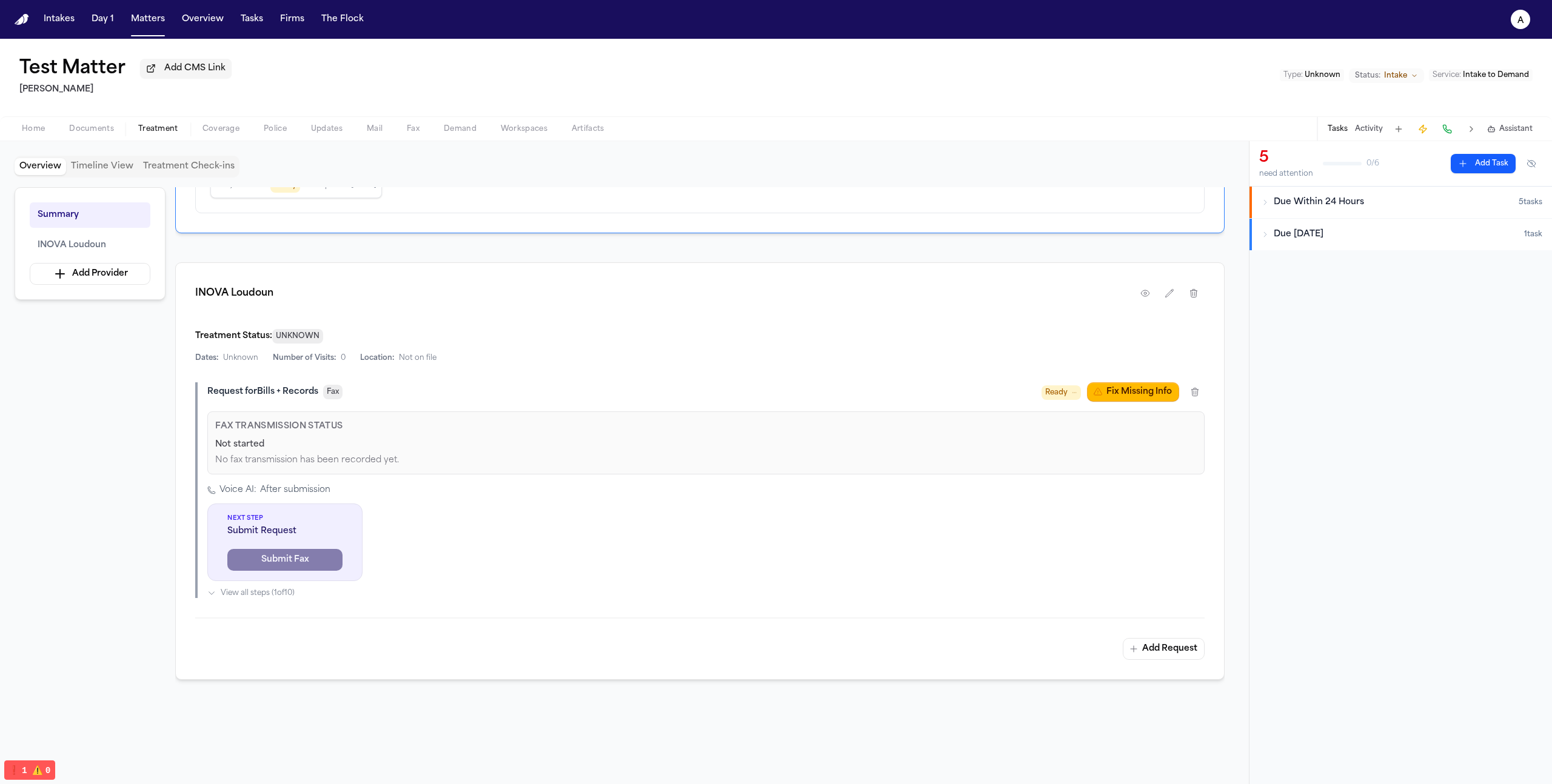
scroll to position [280, 0]
